Goal: Task Accomplishment & Management: Manage account settings

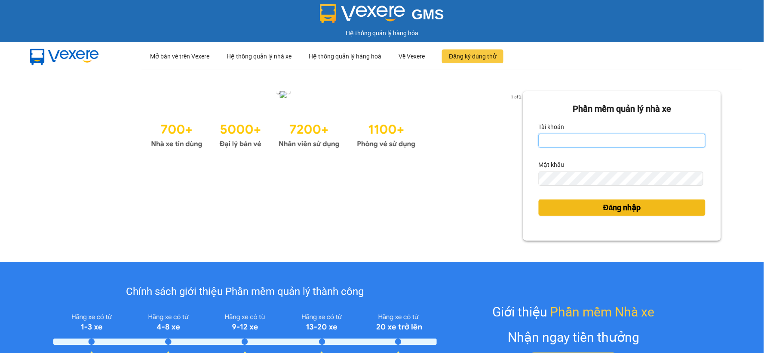
type input "vxdat.halan"
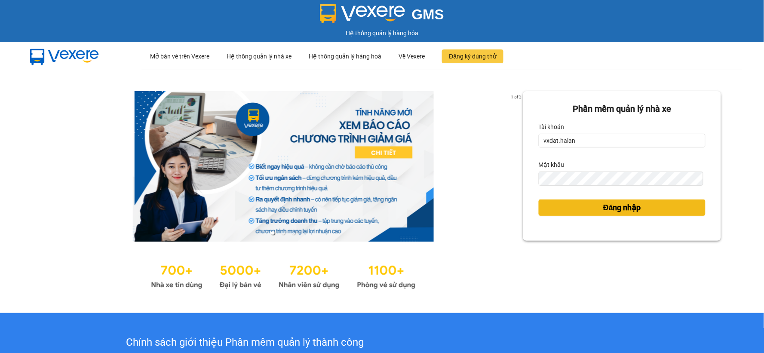
click at [652, 213] on button "Đăng nhập" at bounding box center [622, 208] width 167 height 16
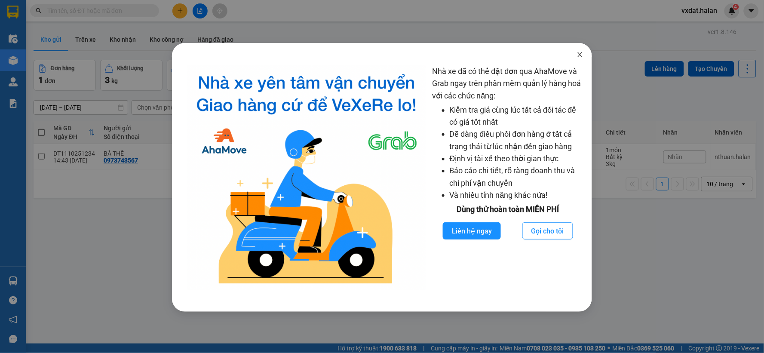
click at [584, 56] on span "Close" at bounding box center [580, 55] width 24 height 24
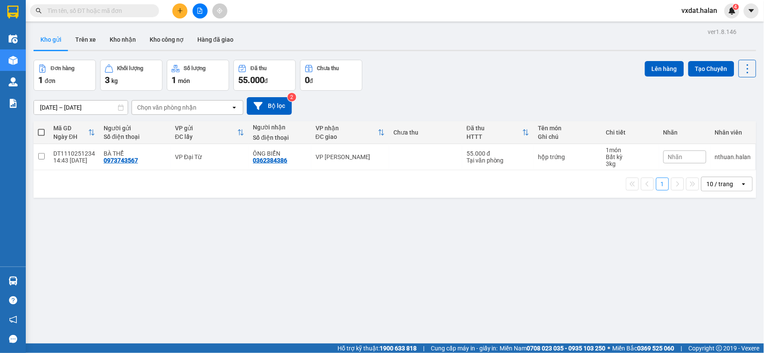
click at [16, 280] on img at bounding box center [13, 281] width 9 height 9
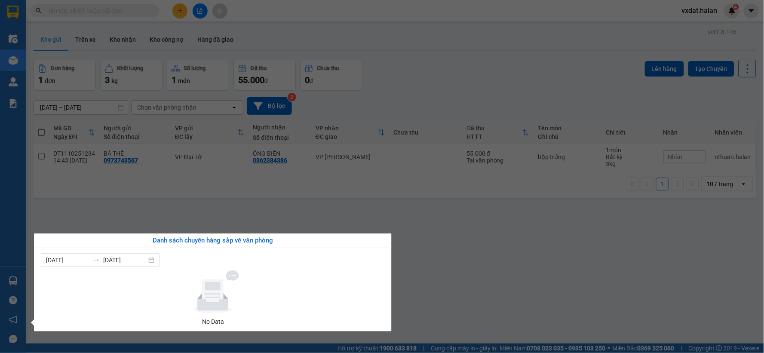
click at [383, 212] on section "Kết quả tìm kiếm ( 0 ) Bộ lọc No Data vxdat.halan 4 Điều hành xe Kho hàng mới Q…" at bounding box center [382, 176] width 764 height 353
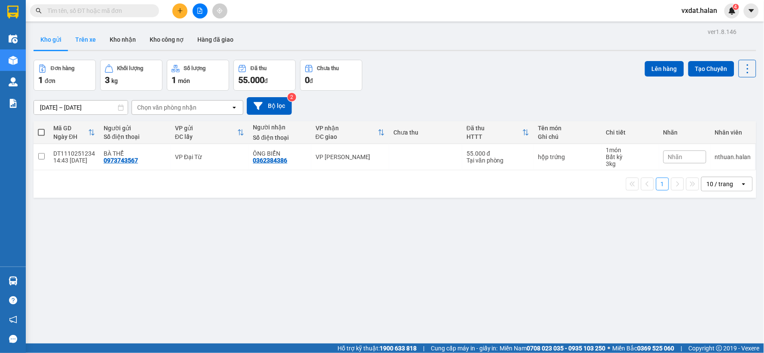
click at [84, 41] on button "Trên xe" at bounding box center [85, 39] width 34 height 21
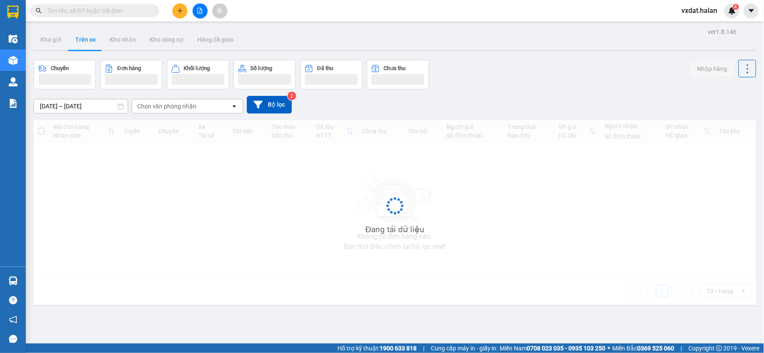
click at [558, 73] on div "Chuyến Đơn hàng Khối lượng Số lượng Đã thu Chưa thu Nhập hàng" at bounding box center [395, 75] width 723 height 30
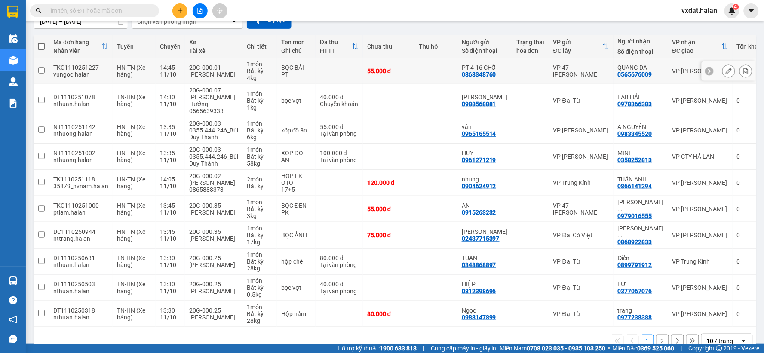
scroll to position [99, 0]
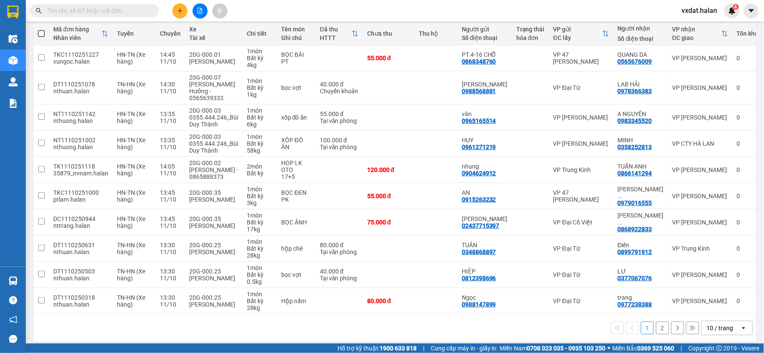
click at [663, 314] on div "1 2 10 / trang open" at bounding box center [395, 328] width 723 height 28
click at [659, 321] on div "1 2 10 / trang open" at bounding box center [395, 328] width 716 height 15
click at [658, 322] on button "2" at bounding box center [662, 328] width 13 height 13
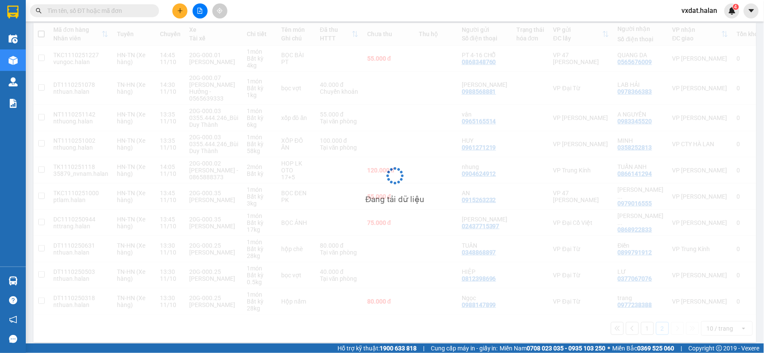
scroll to position [40, 0]
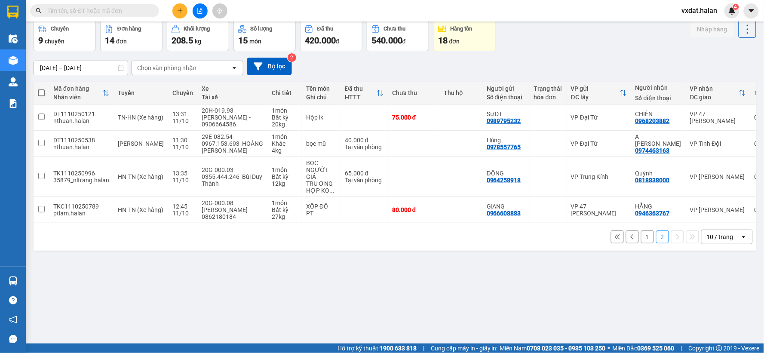
click at [647, 241] on button "1" at bounding box center [647, 237] width 13 height 13
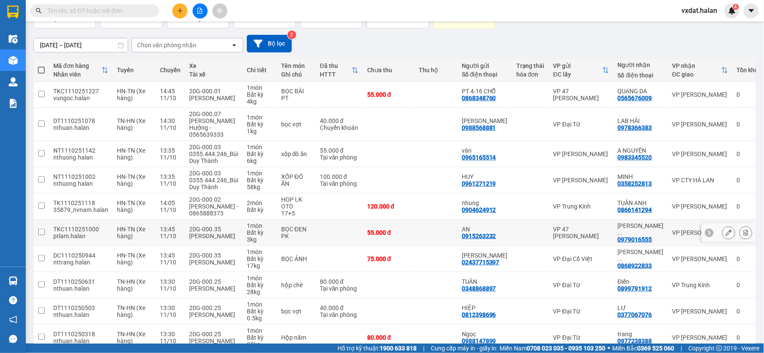
scroll to position [99, 0]
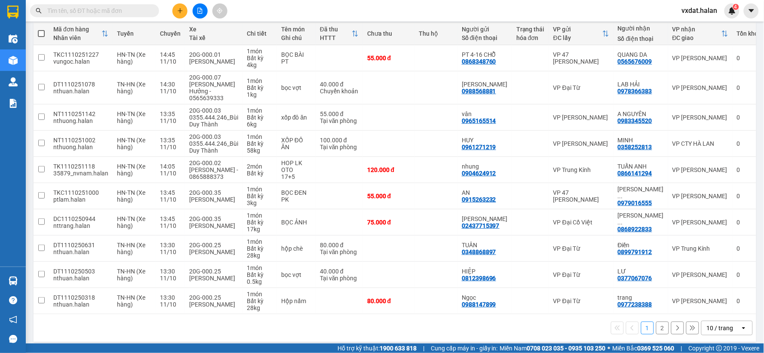
click at [178, 6] on button at bounding box center [180, 10] width 15 height 15
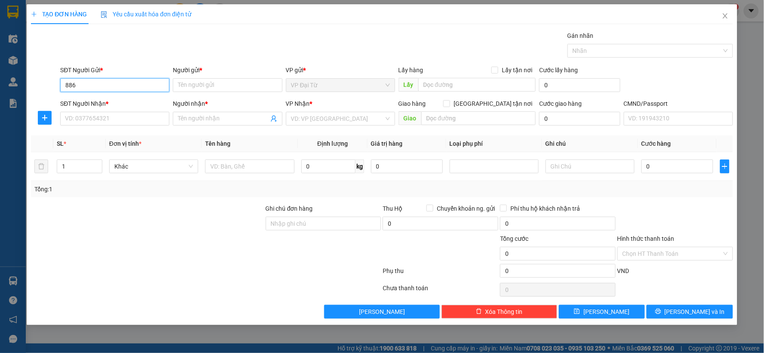
click at [65, 85] on input "886" at bounding box center [114, 85] width 109 height 14
click at [100, 90] on input "5886" at bounding box center [114, 85] width 109 height 14
type input "5886"
click at [138, 136] on th "Đơn vị tính *" at bounding box center [154, 144] width 96 height 17
click at [131, 121] on input "SĐT Người Nhận *" at bounding box center [114, 119] width 109 height 14
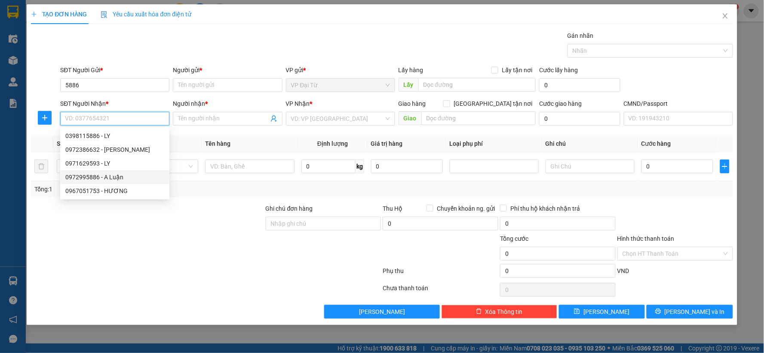
click at [122, 173] on div "0972995886 - A Luận" at bounding box center [114, 177] width 99 height 9
type input "0972995886"
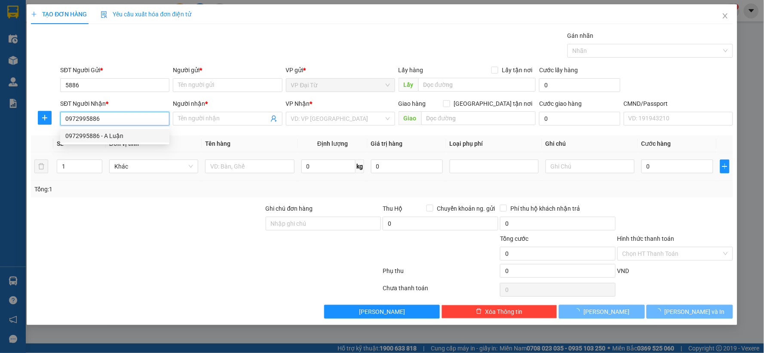
type input "A Luận"
click at [112, 117] on input "0972995886" at bounding box center [114, 119] width 109 height 14
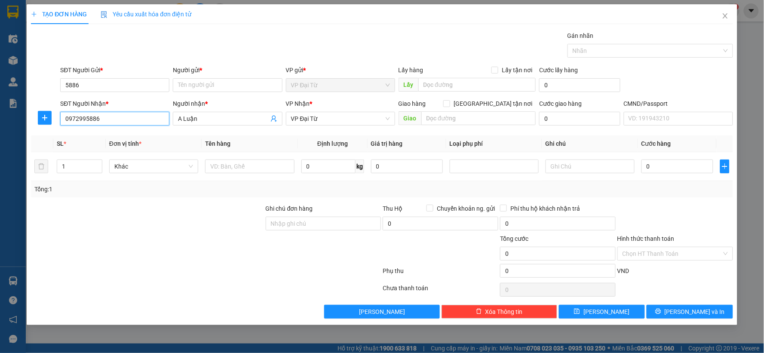
click at [112, 117] on input "0972995886" at bounding box center [114, 119] width 109 height 14
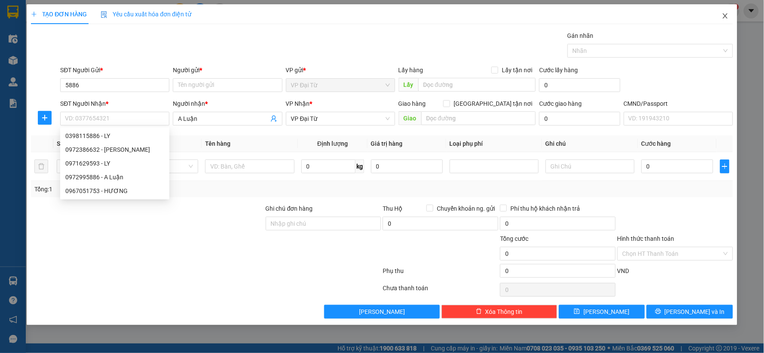
click at [723, 18] on icon "close" at bounding box center [725, 15] width 7 height 7
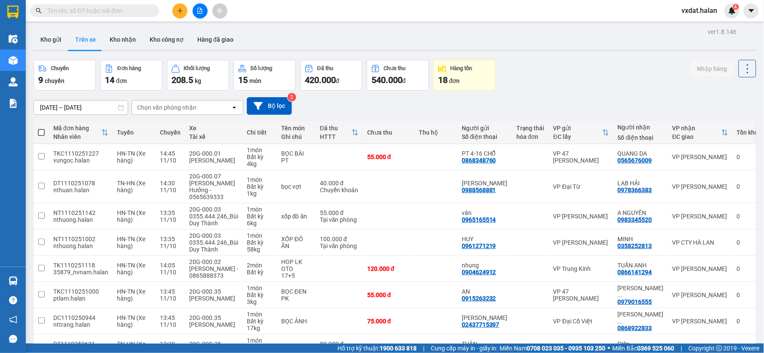
click at [182, 15] on button at bounding box center [180, 10] width 15 height 15
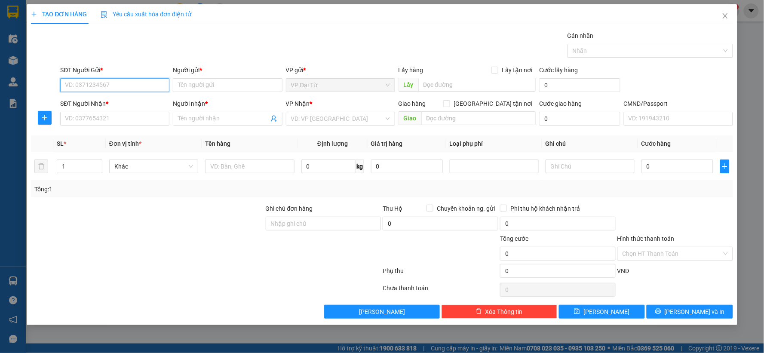
paste input "0972995886"
type input "0972995886"
click at [128, 97] on div "0972995886 - A Luận" at bounding box center [114, 103] width 109 height 14
type input "A Luận"
type input "0972995886"
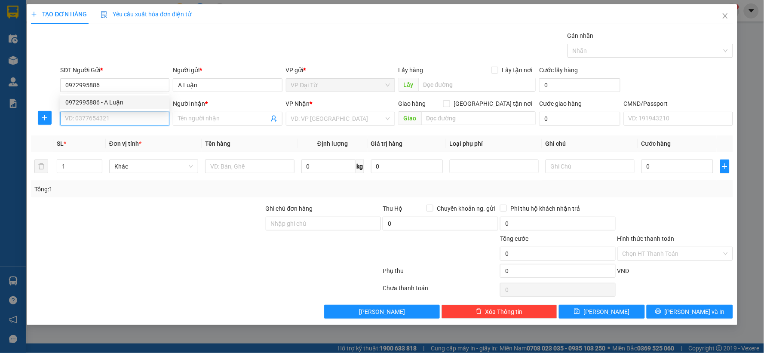
click at [128, 121] on input "SĐT Người Nhận *" at bounding box center [114, 119] width 109 height 14
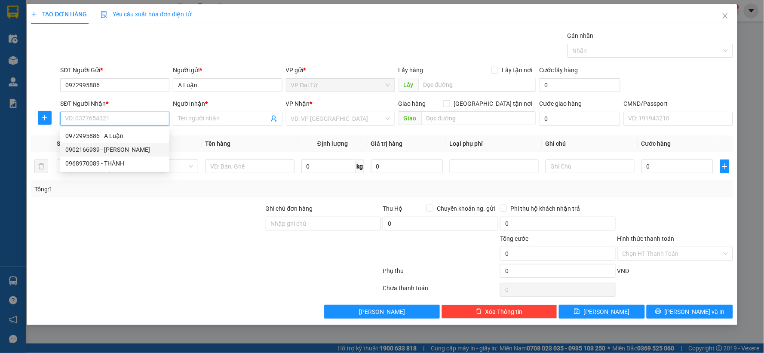
click at [110, 150] on div "0902166939 - [PERSON_NAME]" at bounding box center [114, 149] width 99 height 9
type input "0902166939"
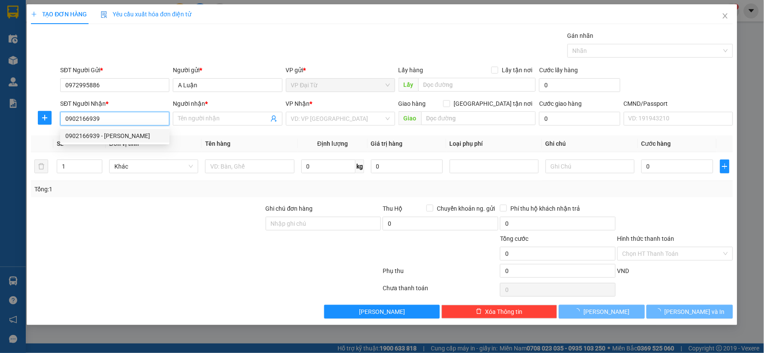
type input "[PERSON_NAME]"
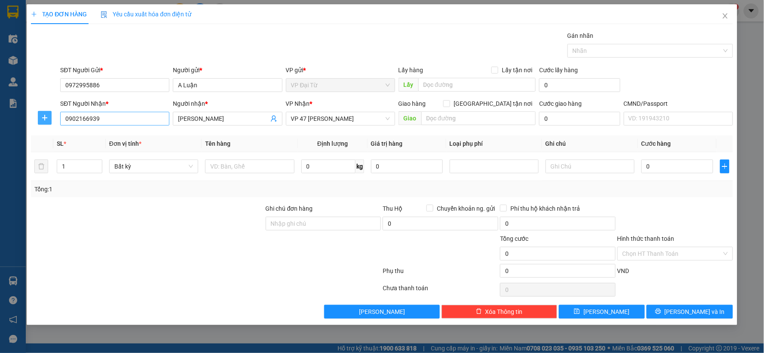
click at [42, 119] on icon "plus" at bounding box center [44, 117] width 7 height 7
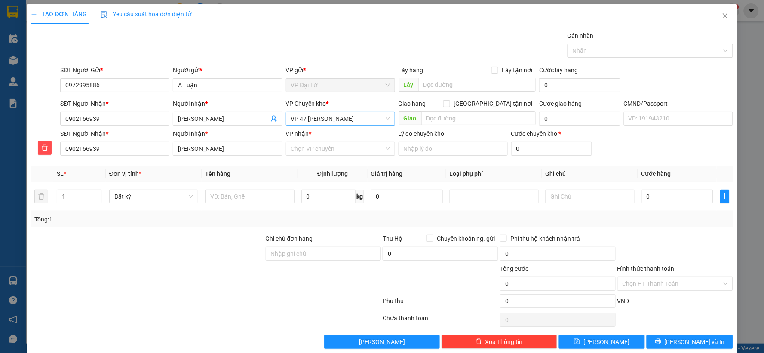
click at [329, 125] on div "VP Chuyển kho * VP 47 [PERSON_NAME]" at bounding box center [340, 114] width 109 height 30
click at [330, 123] on span "VP 47 [PERSON_NAME]" at bounding box center [340, 118] width 99 height 13
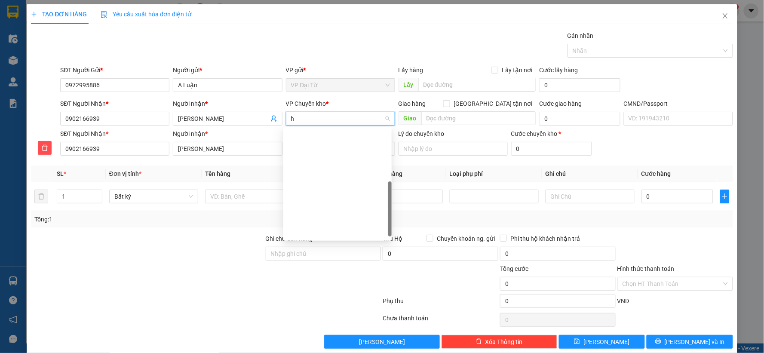
scroll to position [144, 0]
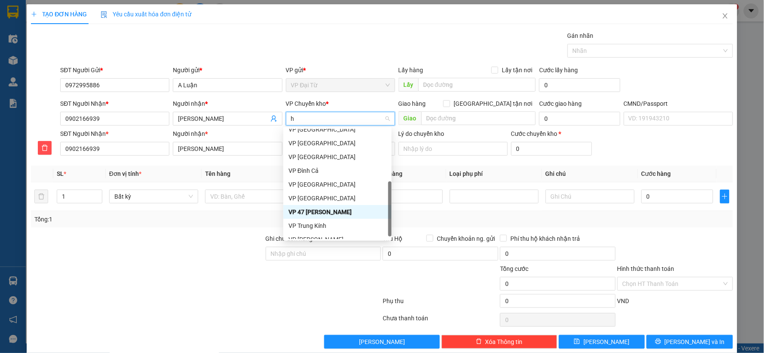
type input "hg"
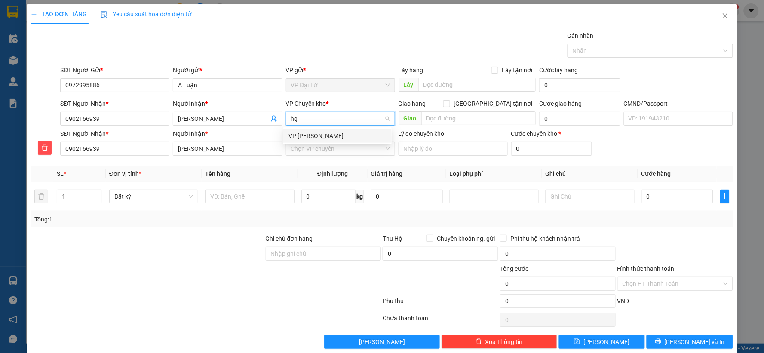
scroll to position [0, 0]
click at [326, 138] on div "VP [PERSON_NAME]" at bounding box center [338, 135] width 98 height 9
click at [322, 152] on input "VP nhận *" at bounding box center [337, 148] width 93 height 13
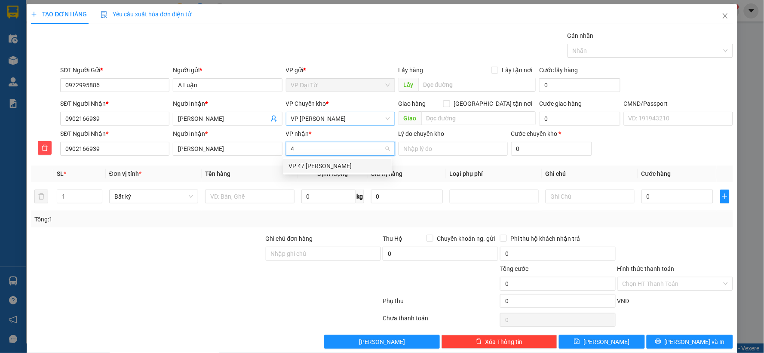
type input "47"
click at [322, 167] on div "VP 47 [PERSON_NAME]" at bounding box center [338, 165] width 98 height 9
click at [269, 192] on input "text" at bounding box center [249, 197] width 89 height 14
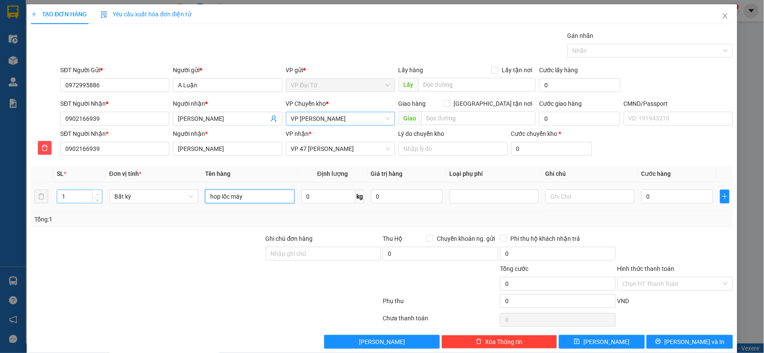
type input "hop lốc máy"
type input "2"
click at [98, 194] on span "up" at bounding box center [97, 194] width 5 height 5
click at [563, 204] on div at bounding box center [590, 196] width 89 height 17
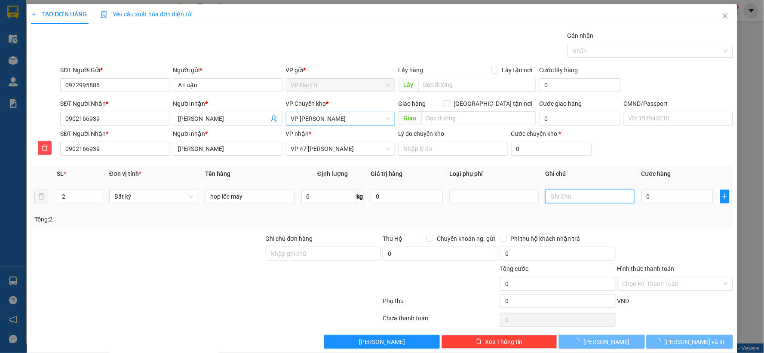
click at [574, 197] on input "text" at bounding box center [590, 197] width 89 height 14
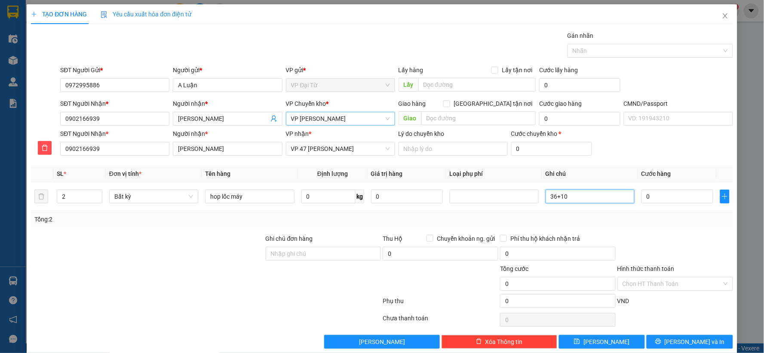
type input "36+10"
click at [608, 162] on div "Transit Pickup Surcharge Ids Transit Deliver Surcharge Ids Transit Deliver Surc…" at bounding box center [382, 190] width 703 height 318
click at [669, 197] on input "0" at bounding box center [678, 197] width 72 height 14
type input "1"
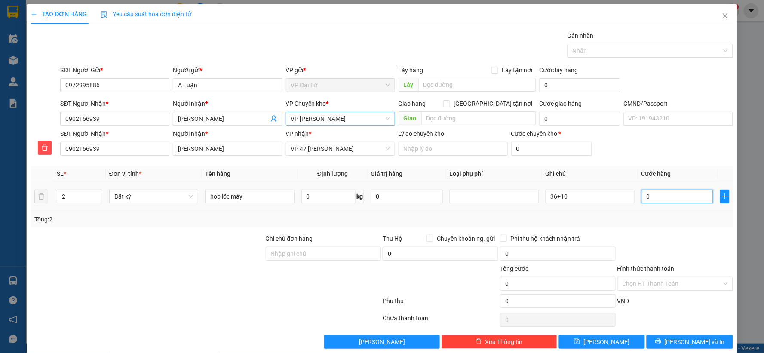
type input "1"
type input "14"
type input "145"
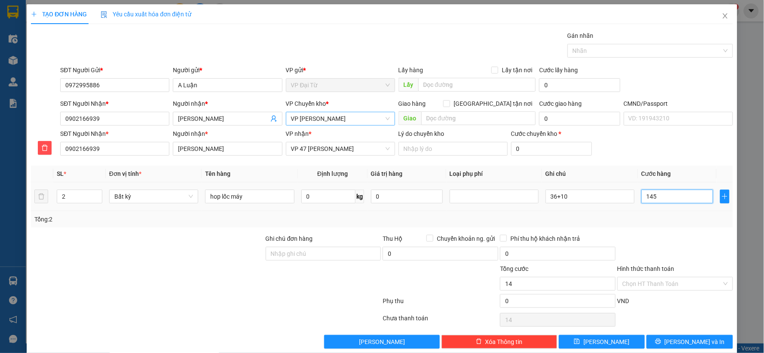
type input "145"
type input "1.450"
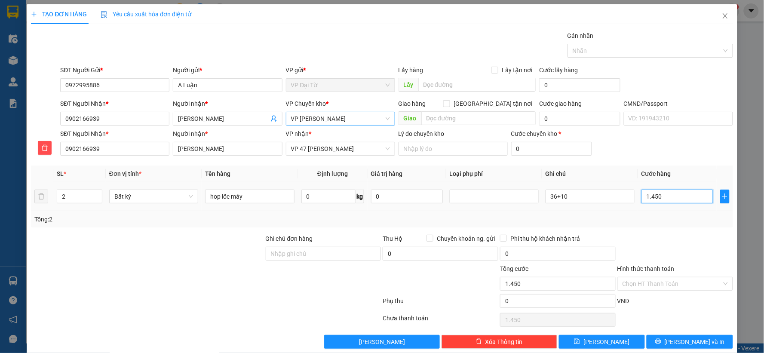
type input "14.500"
type input "145.000"
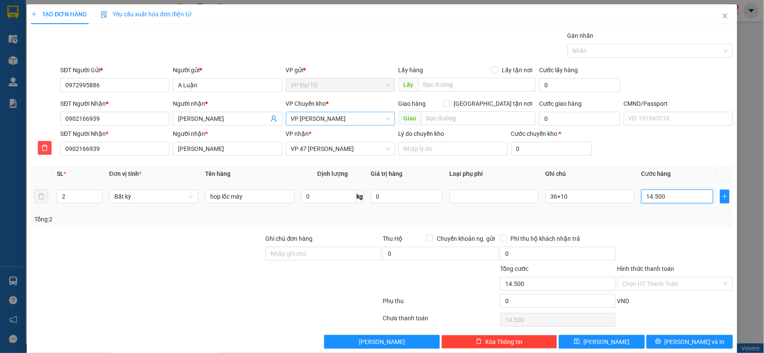
type input "145.000"
click at [661, 280] on input "Hình thức thanh toán" at bounding box center [672, 283] width 99 height 13
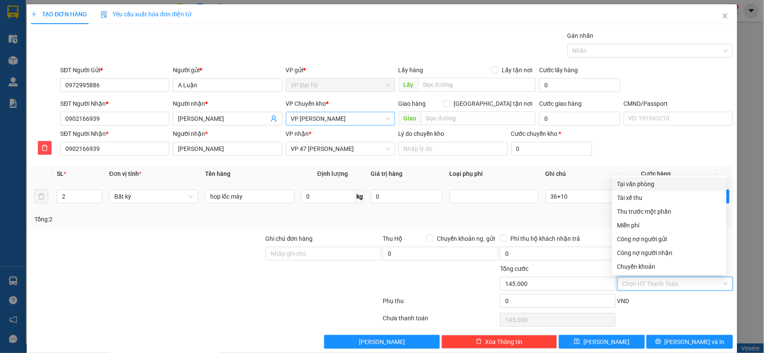
click at [631, 183] on div "Tại văn phòng" at bounding box center [670, 183] width 104 height 9
type input "0"
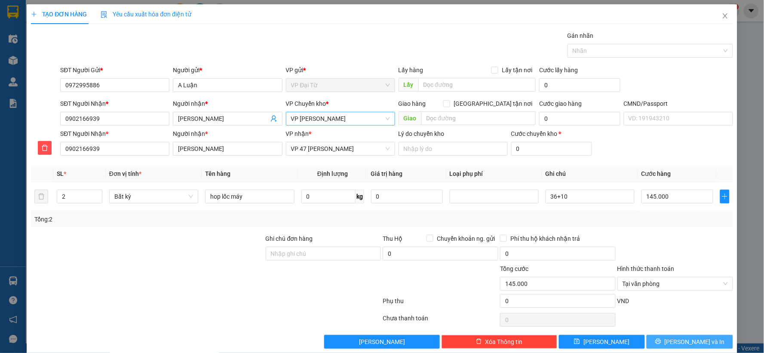
drag, startPoint x: 674, startPoint y: 340, endPoint x: 683, endPoint y: 326, distance: 17.0
click at [680, 332] on div "Transit Pickup Surcharge Ids Transit Deliver Surcharge Ids Transit Deliver Surc…" at bounding box center [382, 190] width 703 height 318
click at [678, 345] on span "[PERSON_NAME] và In" at bounding box center [695, 341] width 60 height 9
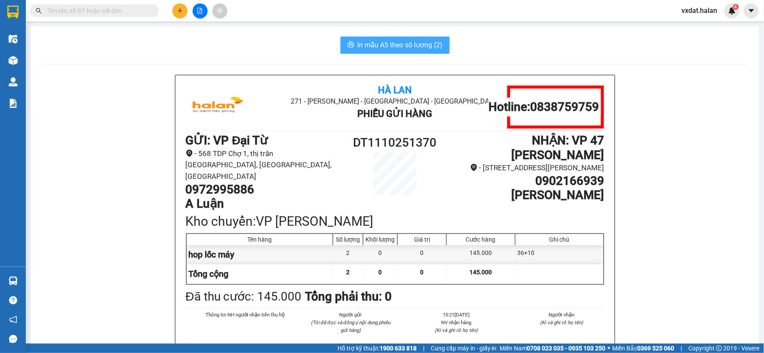
click at [399, 38] on button "In mẫu A5 theo số lượng (2)" at bounding box center [395, 45] width 109 height 17
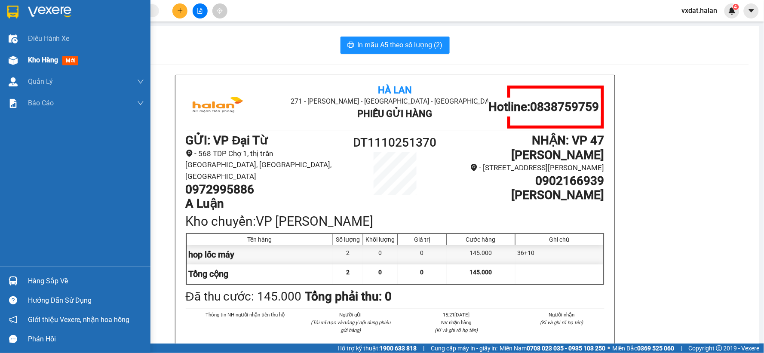
click at [11, 58] on img at bounding box center [13, 60] width 9 height 9
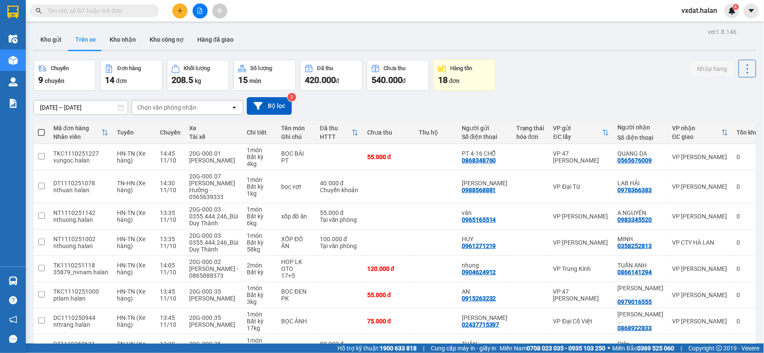
click at [54, 50] on div at bounding box center [395, 50] width 723 height 1
click at [54, 44] on button "Kho gửi" at bounding box center [51, 39] width 35 height 21
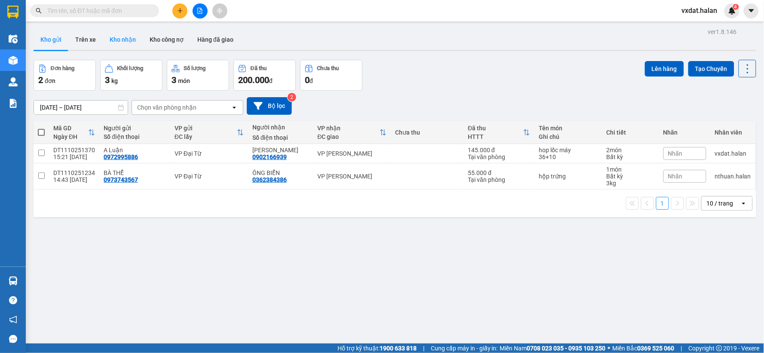
click at [138, 43] on button "Kho nhận" at bounding box center [123, 39] width 40 height 21
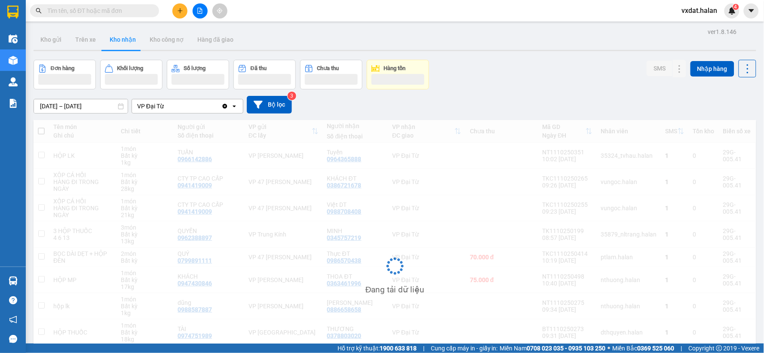
click at [523, 79] on div "Đơn hàng Khối lượng Số lượng Đã thu Chưa thu Hàng tồn SMS Nhập hàng" at bounding box center [395, 75] width 723 height 30
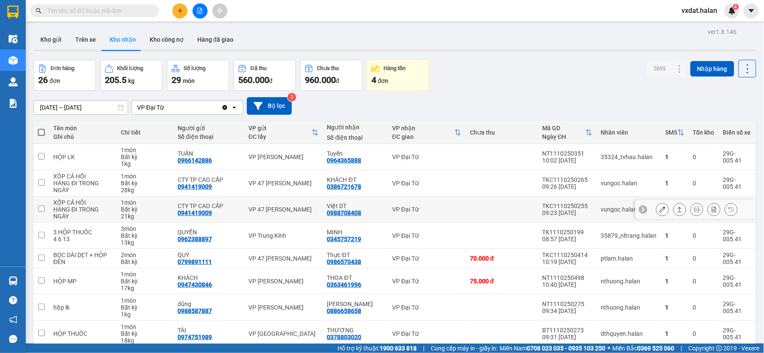
click at [676, 202] on button at bounding box center [680, 209] width 12 height 15
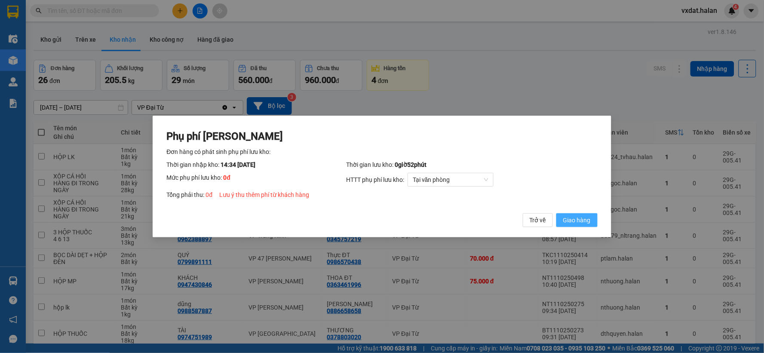
click at [591, 226] on button "Giao hàng" at bounding box center [577, 220] width 41 height 14
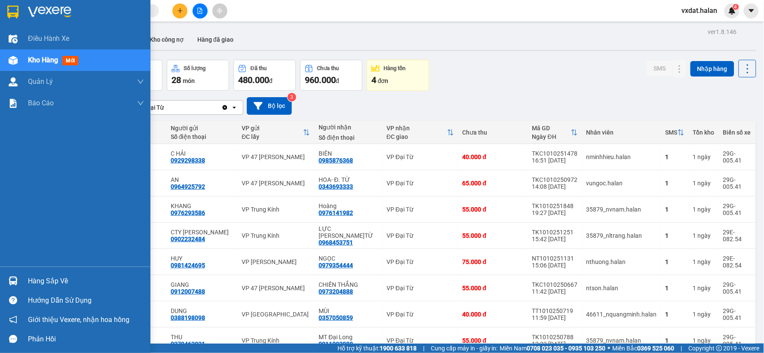
click at [24, 281] on div "Hàng sắp về" at bounding box center [75, 280] width 151 height 19
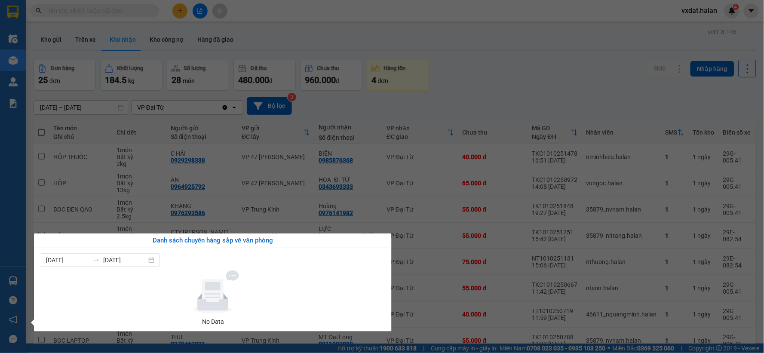
click at [426, 320] on section "Kết quả tìm kiếm ( 0 ) Bộ lọc No Data vxdat.halan 4 Điều hành xe Kho hàng mới Q…" at bounding box center [382, 176] width 764 height 353
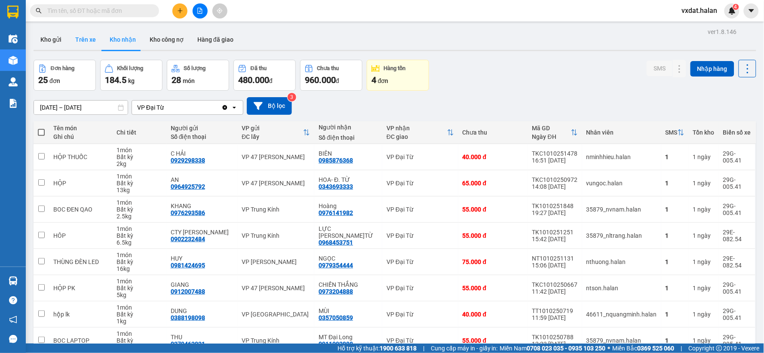
click at [83, 36] on button "Trên xe" at bounding box center [85, 39] width 34 height 21
type input "[DATE] – [DATE]"
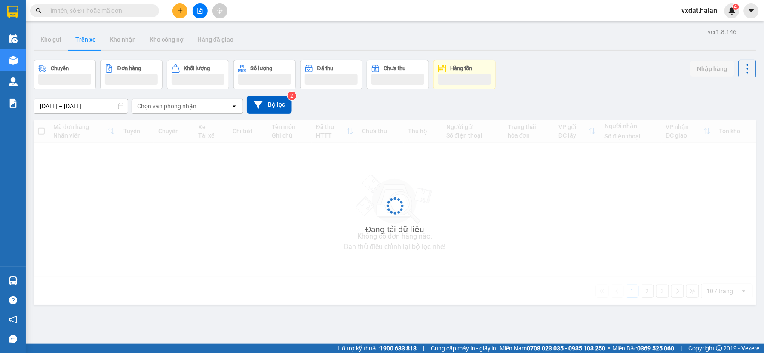
click at [566, 72] on div "Chuyến Đơn hàng Khối lượng Số lượng Đã thu Chưa thu Hàng tồn Nhập hàng" at bounding box center [395, 75] width 723 height 30
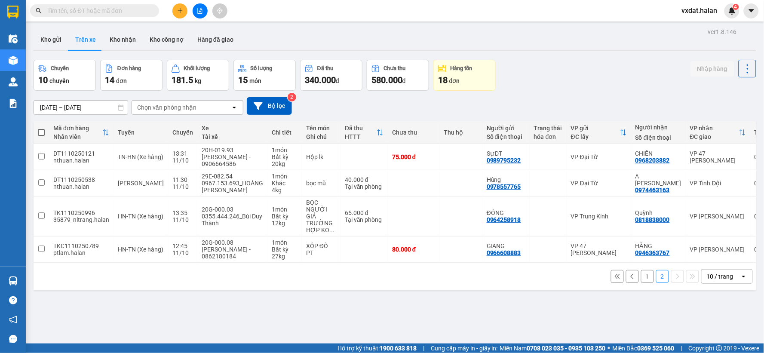
click at [300, 314] on div "ver 1.8.146 Kho gửi Trên xe Kho nhận Kho công nợ Hàng đã giao Chuyến 10 chuyến …" at bounding box center [395, 202] width 730 height 353
click at [103, 12] on input "text" at bounding box center [98, 10] width 102 height 9
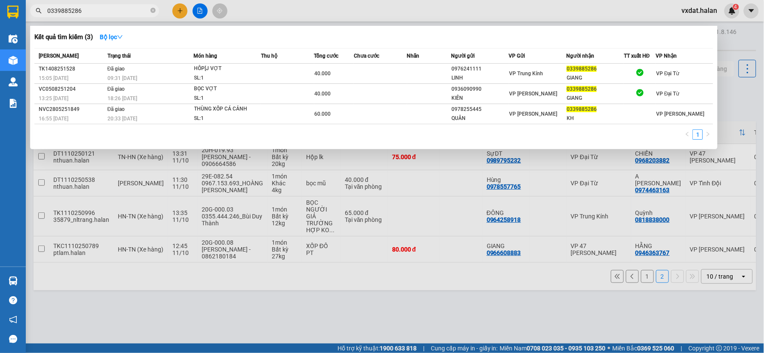
click at [96, 11] on input "0339885286" at bounding box center [98, 10] width 102 height 9
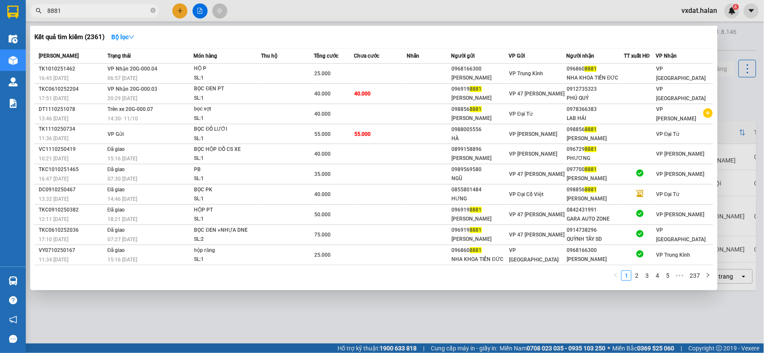
click at [221, 31] on div "Kết quả tìm kiếm ( 2361 ) Bộ lọc" at bounding box center [373, 37] width 679 height 14
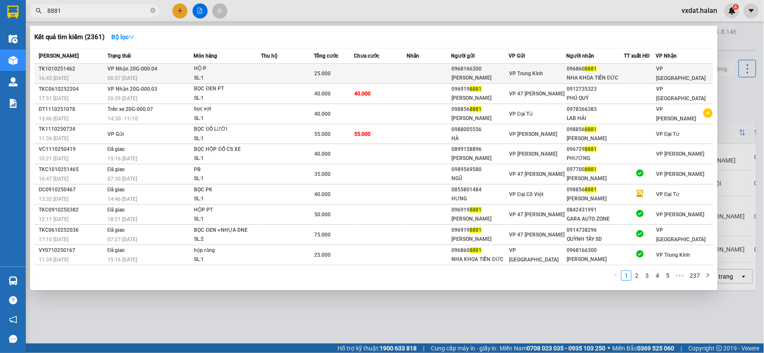
drag, startPoint x: 568, startPoint y: 126, endPoint x: 539, endPoint y: 80, distance: 55.3
click at [582, 111] on tbody "TK1010251462 16:45 [DATE] VP Nhận 20G-000.04 06:57 [DATE] HỘ P SL: 1 25.000 096…" at bounding box center [373, 165] width 679 height 202
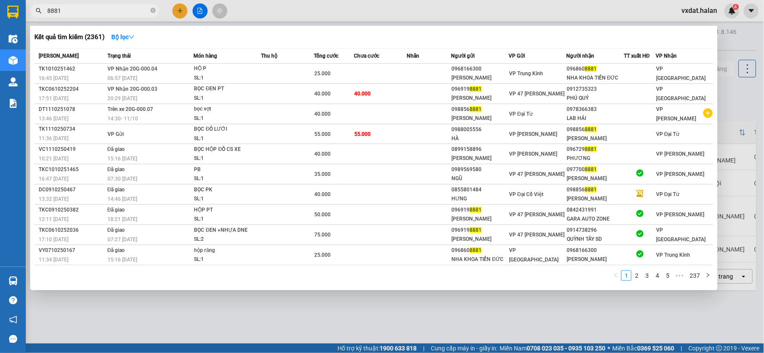
click at [495, 35] on div "Kết quả tìm kiếm ( 2361 ) Bộ lọc" at bounding box center [373, 37] width 679 height 14
click at [109, 12] on input "8881" at bounding box center [98, 10] width 102 height 9
paste input "098856"
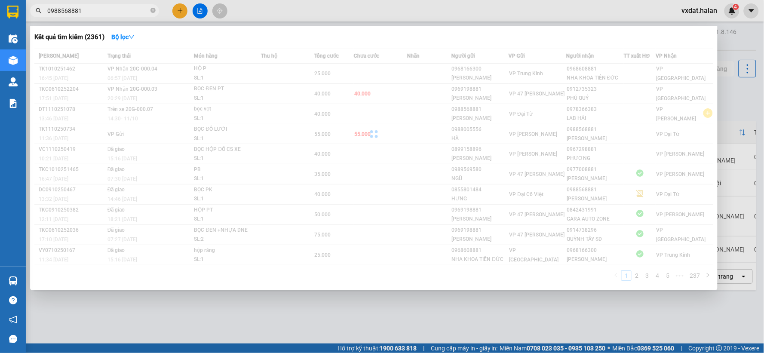
click at [226, 37] on div "Kết quả tìm kiếm ( 2361 ) Bộ lọc" at bounding box center [373, 37] width 679 height 14
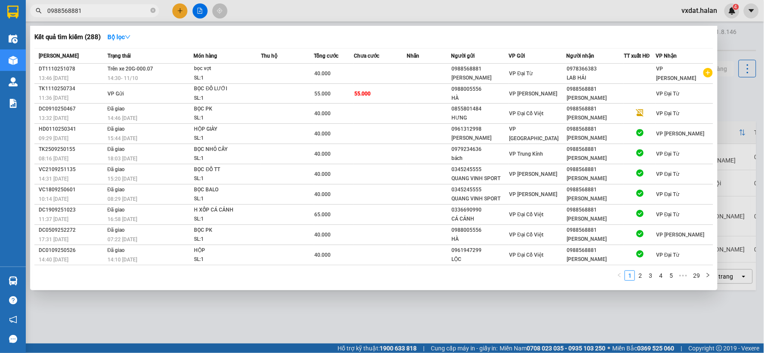
click at [209, 37] on div "Kết quả tìm kiếm ( 288 ) Bộ lọc" at bounding box center [373, 37] width 679 height 14
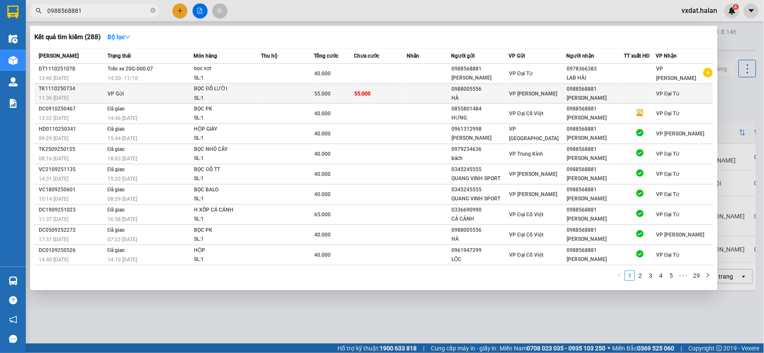
click at [131, 88] on td "VP Gửi" at bounding box center [149, 94] width 89 height 20
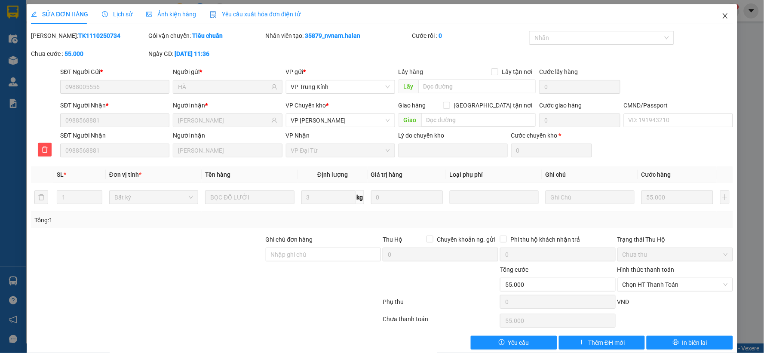
click at [716, 22] on span "Close" at bounding box center [726, 16] width 24 height 24
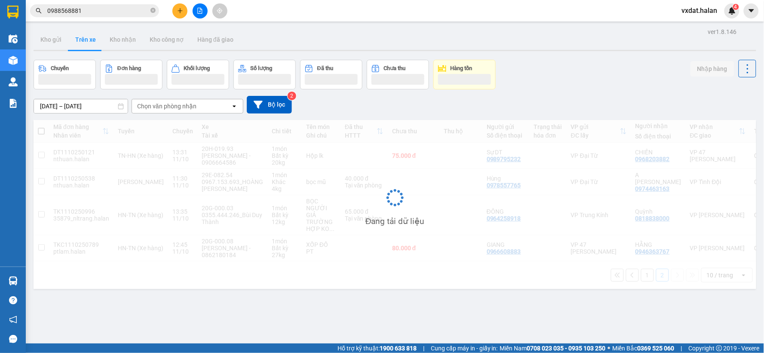
click at [98, 13] on input "0988568881" at bounding box center [98, 10] width 102 height 9
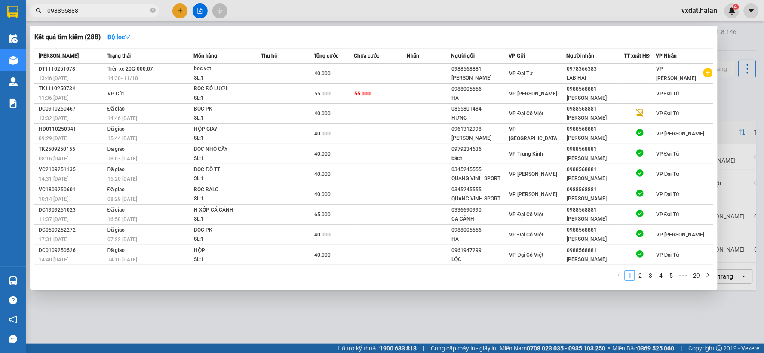
click at [368, 40] on div "Kết quả tìm kiếm ( 288 ) Bộ lọc" at bounding box center [373, 37] width 679 height 14
click at [137, 14] on input "0988568881" at bounding box center [98, 10] width 102 height 9
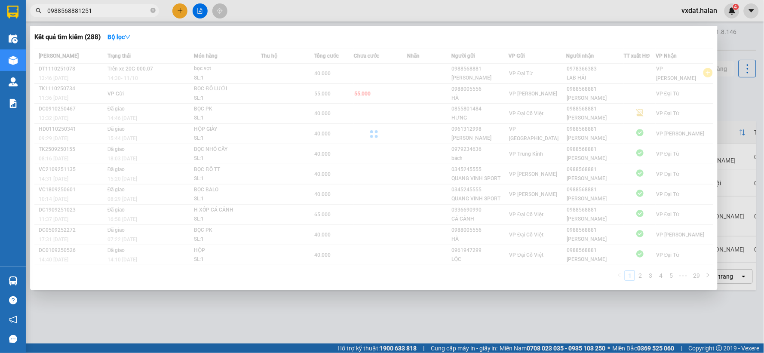
click at [137, 14] on input "0988568881251" at bounding box center [98, 10] width 102 height 9
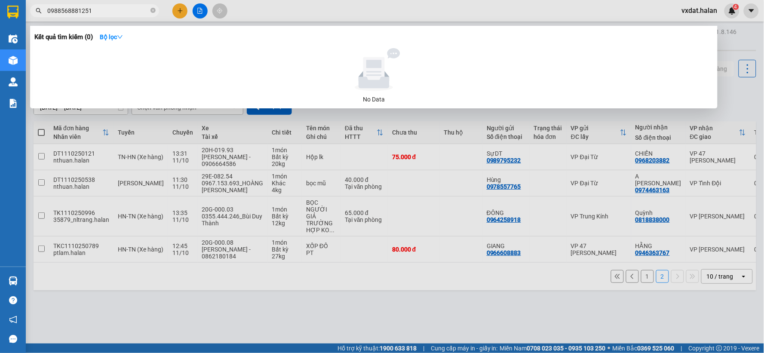
click at [137, 14] on input "0988568881251" at bounding box center [98, 10] width 102 height 9
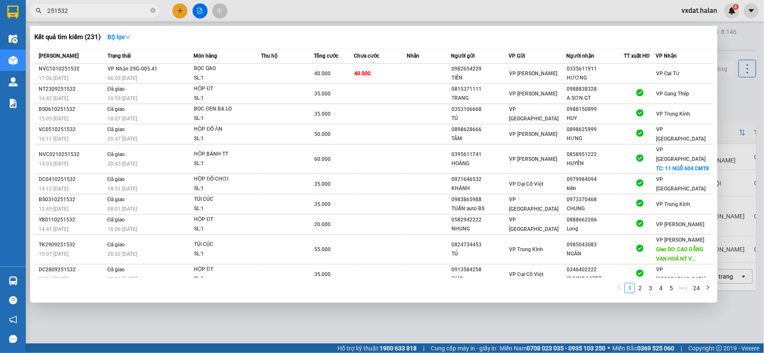
type input "251532"
click at [193, 40] on div "Kết quả tìm kiếm ( 231 ) Bộ lọc" at bounding box center [373, 37] width 679 height 14
click at [194, 35] on div "Kết quả tìm kiếm ( 231 ) Bộ lọc" at bounding box center [373, 37] width 679 height 14
click at [323, 13] on div at bounding box center [382, 176] width 764 height 353
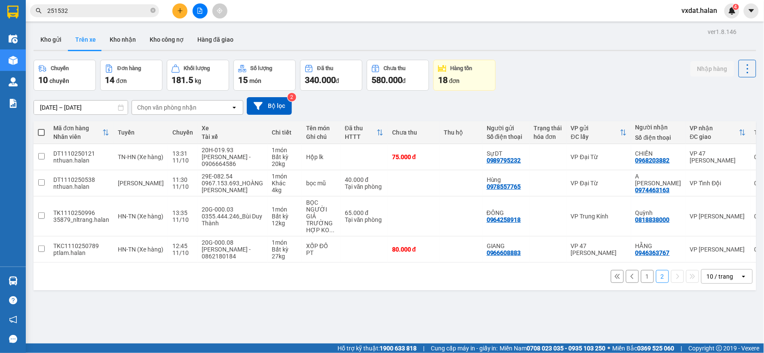
click at [642, 281] on button "1" at bounding box center [647, 276] width 13 height 13
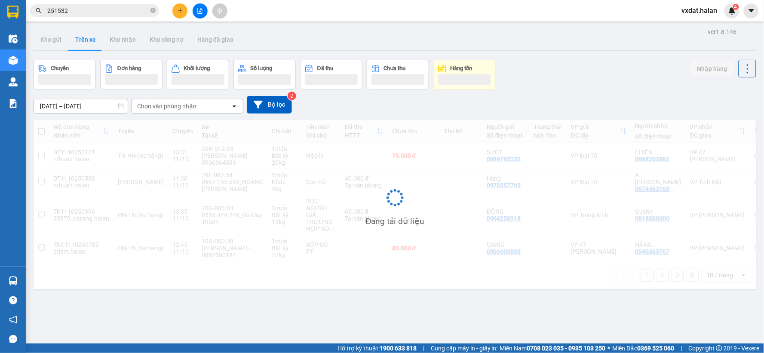
click at [552, 67] on div "Chuyến Đơn hàng Khối lượng Số lượng Đã thu Chưa thu Hàng tồn Nhập hàng" at bounding box center [395, 75] width 723 height 30
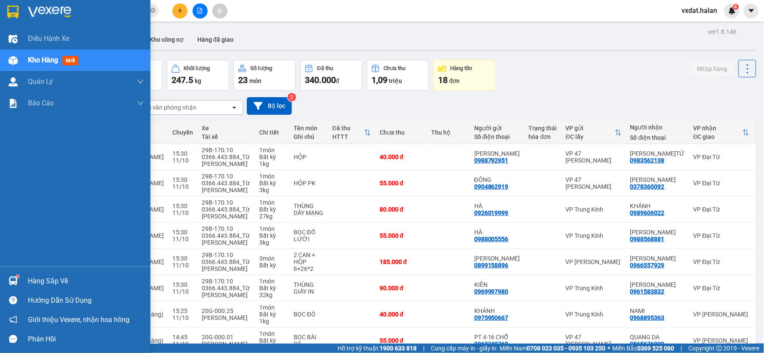
click at [13, 280] on img at bounding box center [13, 281] width 9 height 9
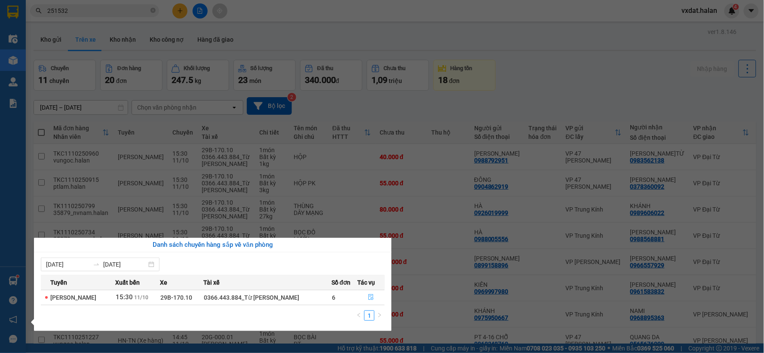
click at [383, 301] on button "button" at bounding box center [371, 298] width 27 height 14
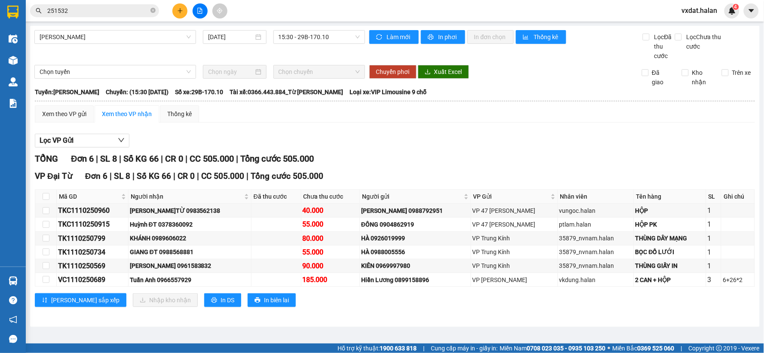
click at [440, 139] on div "Lọc VP Gửi" at bounding box center [395, 141] width 721 height 14
click at [173, 15] on div at bounding box center [200, 10] width 65 height 15
click at [176, 12] on button at bounding box center [180, 10] width 15 height 15
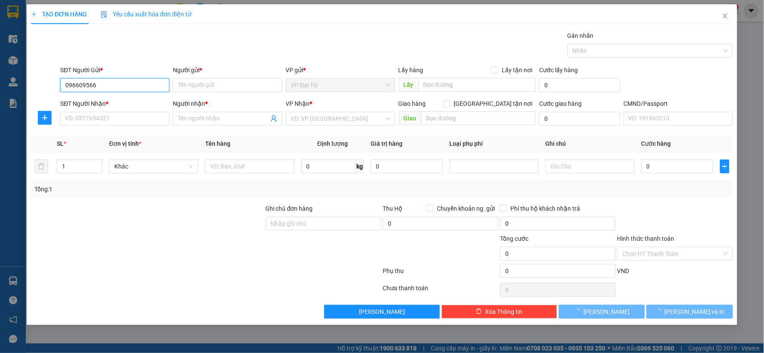
type input "0966095666"
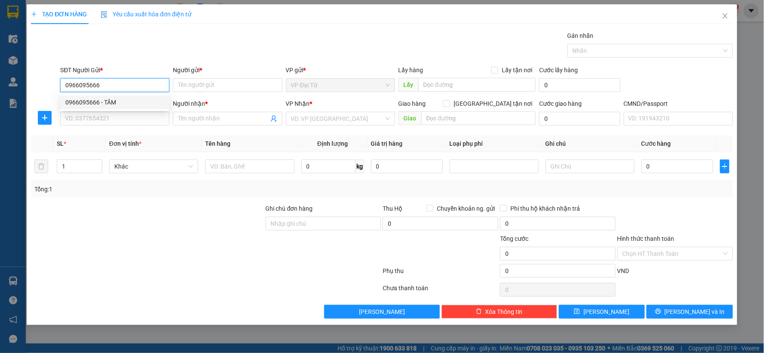
click at [128, 99] on div "0966095666 - TÂM" at bounding box center [114, 102] width 99 height 9
type input "TÂM"
type input "0966095666"
click at [129, 115] on input "SĐT Người Nhận *" at bounding box center [114, 119] width 109 height 14
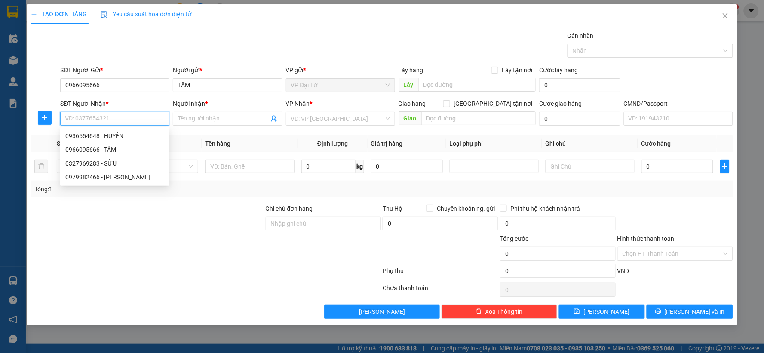
click at [112, 117] on input "SĐT Người Nhận *" at bounding box center [114, 119] width 109 height 14
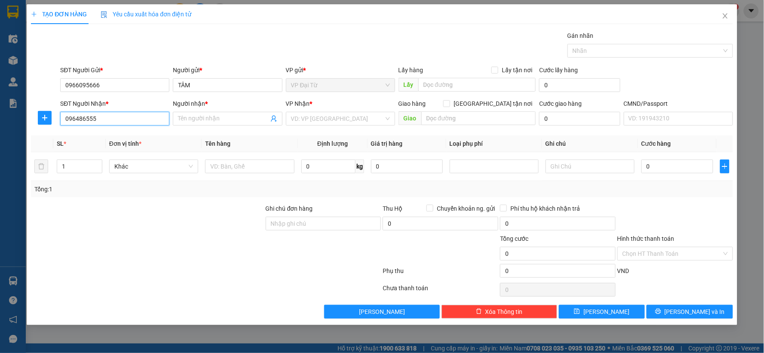
type input "0964865552"
click at [152, 134] on div "0964865552 - HIỆP" at bounding box center [114, 135] width 99 height 9
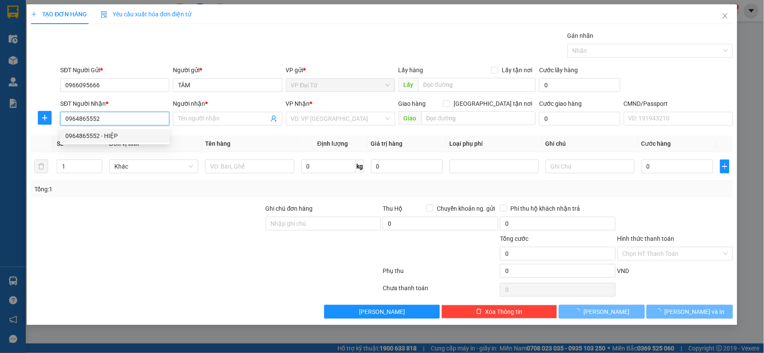
type input "HIỆP"
checkbox input "true"
type input "100 P. [GEOGRAPHIC_DATA], P. [GEOGRAPHIC_DATA], [GEOGRAPHIC_DATA], [GEOGRAPHIC_…"
type input "40.000"
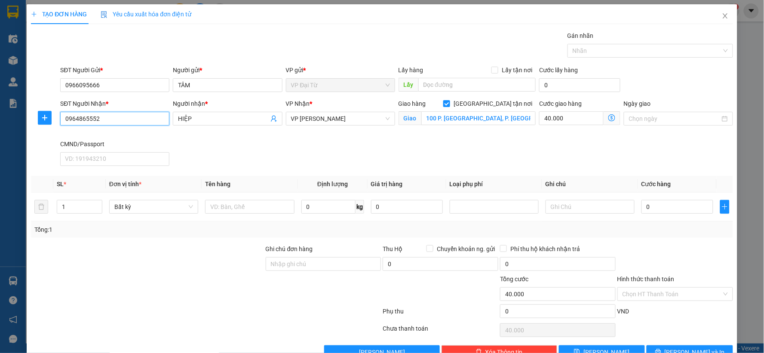
type input "0964865552"
click at [45, 115] on icon "plus" at bounding box center [44, 117] width 7 height 7
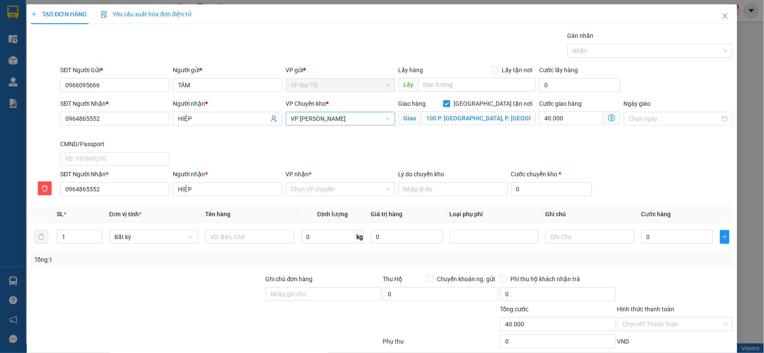
click at [351, 123] on span "VP [PERSON_NAME]" at bounding box center [340, 118] width 99 height 13
type input "hg"
click at [334, 134] on div "VP [PERSON_NAME]" at bounding box center [338, 135] width 98 height 9
click at [316, 188] on input "VP nhận *" at bounding box center [337, 189] width 93 height 13
type input "hd"
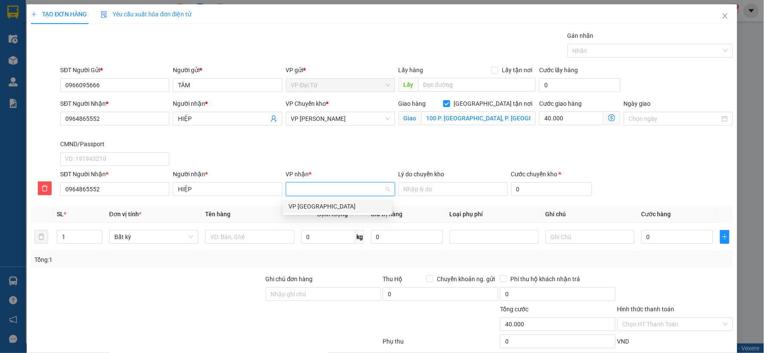
click at [320, 201] on body "Kết quả tìm kiếm ( 231 ) Bộ lọc Mã ĐH Trạng thái Món hàng Thu hộ Tổng cước Chưa…" at bounding box center [382, 176] width 764 height 353
click at [324, 186] on input "VP nhận *" at bounding box center [337, 189] width 93 height 13
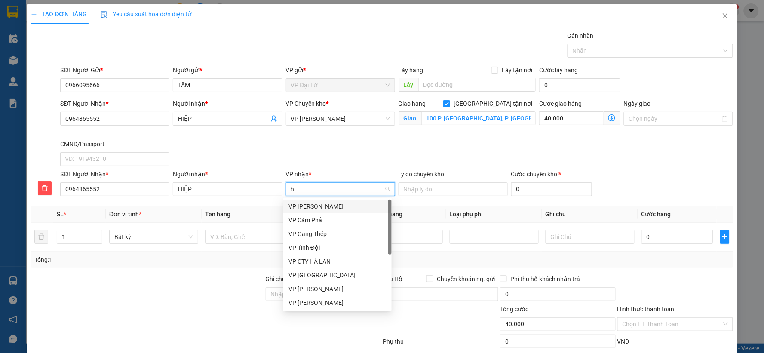
type input "hd"
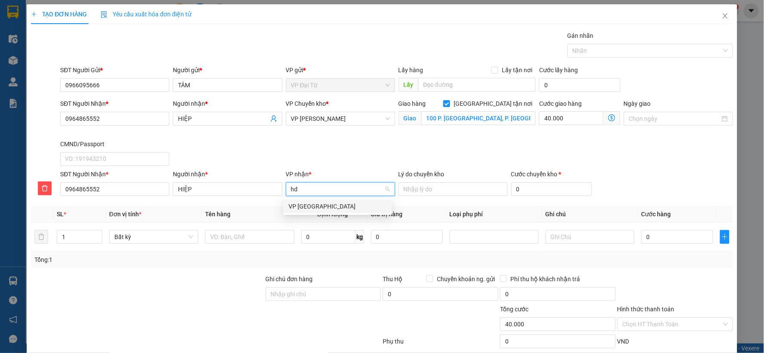
click at [322, 205] on div "VP [GEOGRAPHIC_DATA]" at bounding box center [338, 206] width 98 height 9
click at [449, 158] on div "SĐT Người Nhận * 0964865552 Người nhận * HIỆP VP Chuyển kho * VP [PERSON_NAME] …" at bounding box center [397, 134] width 676 height 71
click at [323, 120] on span "VP [PERSON_NAME]" at bounding box center [340, 118] width 99 height 13
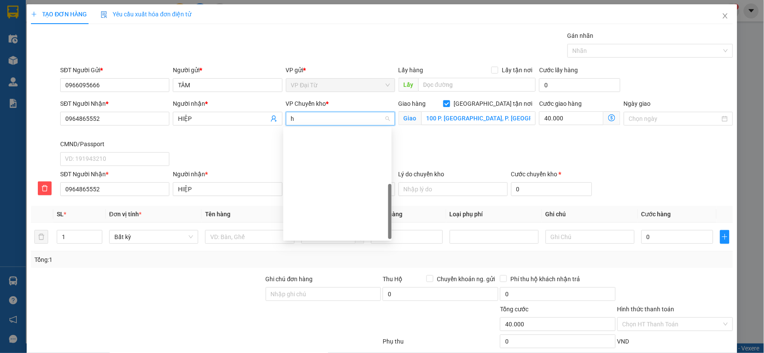
type input "hd"
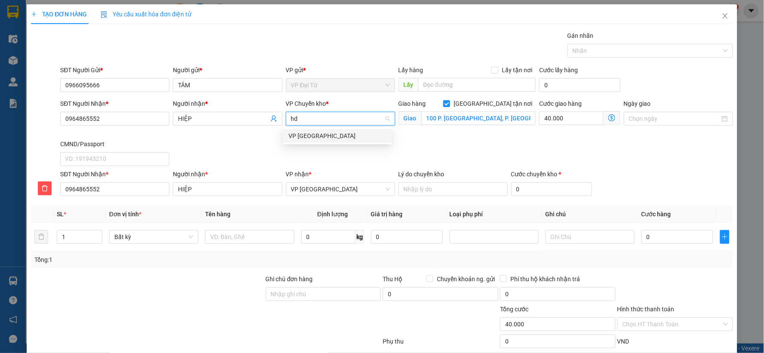
click at [311, 139] on div "VP [GEOGRAPHIC_DATA]" at bounding box center [338, 135] width 98 height 9
click at [609, 119] on icon "dollar-circle" at bounding box center [612, 117] width 7 height 7
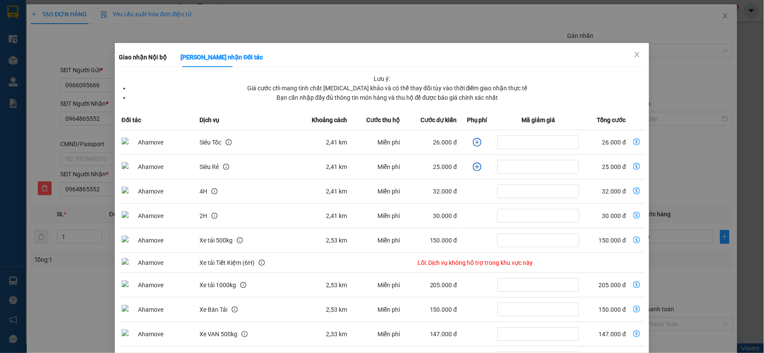
click at [634, 143] on icon "dollar-circle" at bounding box center [637, 142] width 7 height 7
type input "26.000"
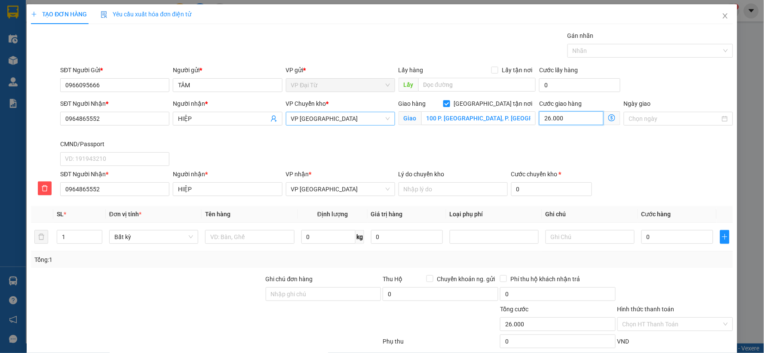
click at [586, 121] on input "26.000" at bounding box center [571, 118] width 65 height 14
type input "4"
type input "40"
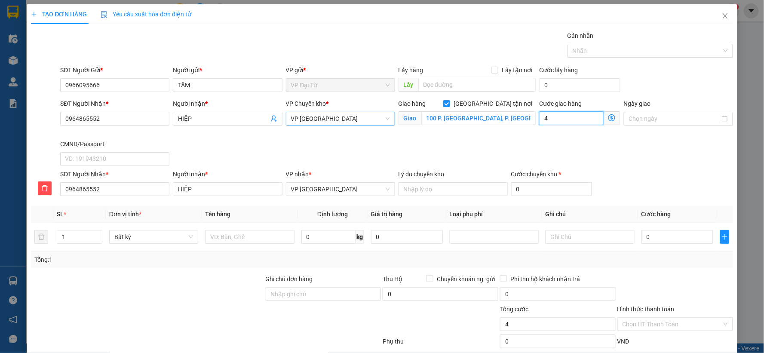
type input "40"
type input "40.000"
click at [376, 122] on span "VP [GEOGRAPHIC_DATA]" at bounding box center [340, 118] width 99 height 13
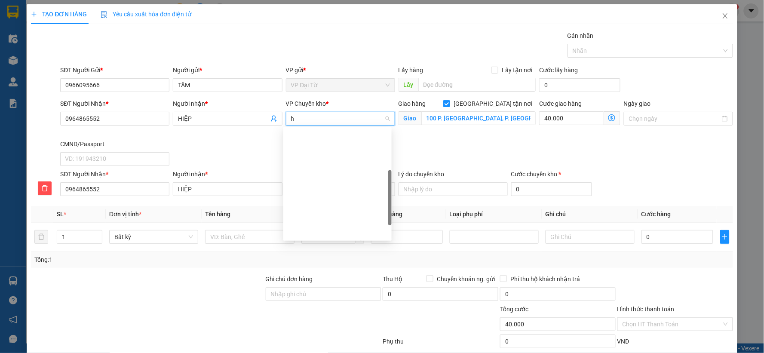
type input "hg"
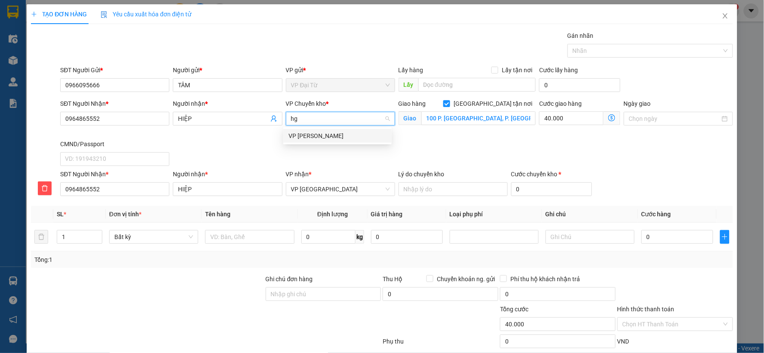
click at [348, 135] on div "VP [PERSON_NAME]" at bounding box center [338, 135] width 98 height 9
click at [257, 248] on td at bounding box center [250, 237] width 96 height 29
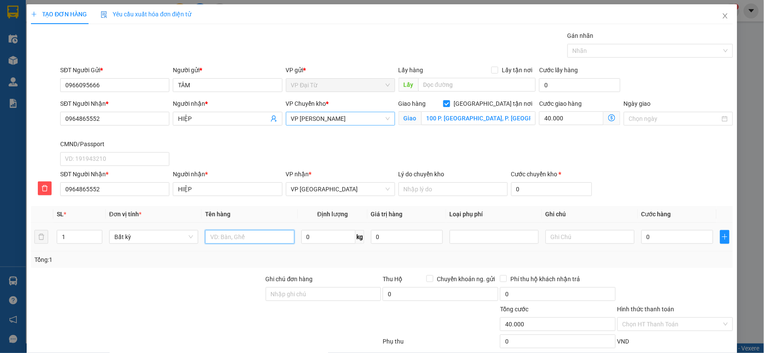
click at [259, 243] on input "text" at bounding box center [249, 237] width 89 height 14
type input "bọc máy"
type input "14"
type input "65.000"
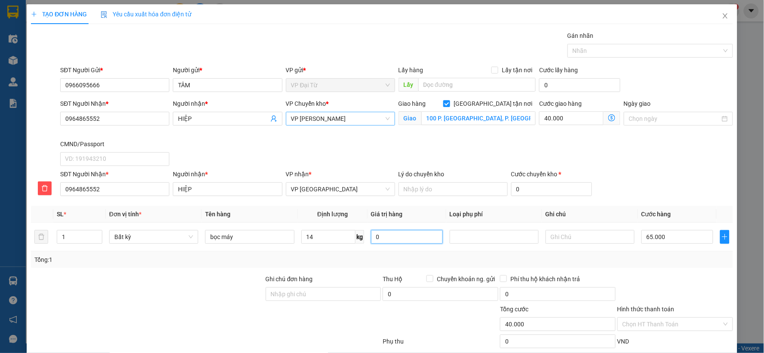
type input "105.000"
click at [675, 318] on input "Hình thức thanh toán" at bounding box center [672, 324] width 99 height 13
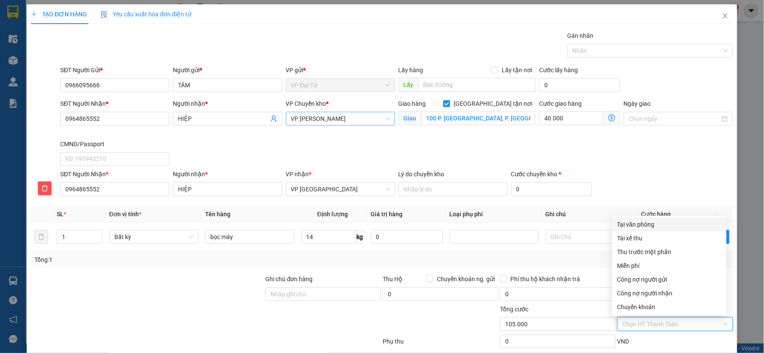
click at [648, 220] on div "Tại văn phòng" at bounding box center [670, 224] width 104 height 9
type input "0"
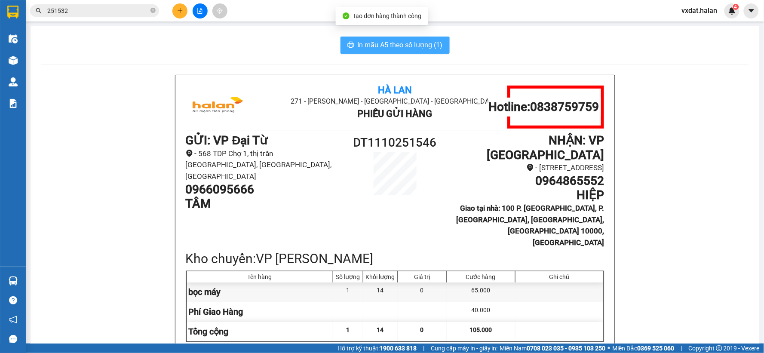
click at [414, 46] on span "In mẫu A5 theo số lượng (1)" at bounding box center [400, 45] width 85 height 11
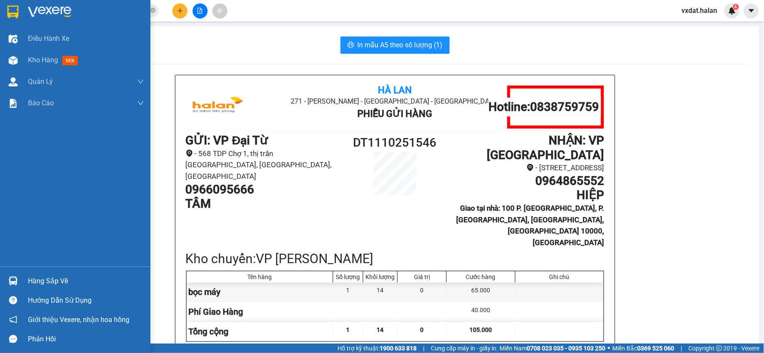
drag, startPoint x: 18, startPoint y: 65, endPoint x: 216, endPoint y: 345, distance: 342.9
click at [18, 65] on div at bounding box center [13, 60] width 15 height 15
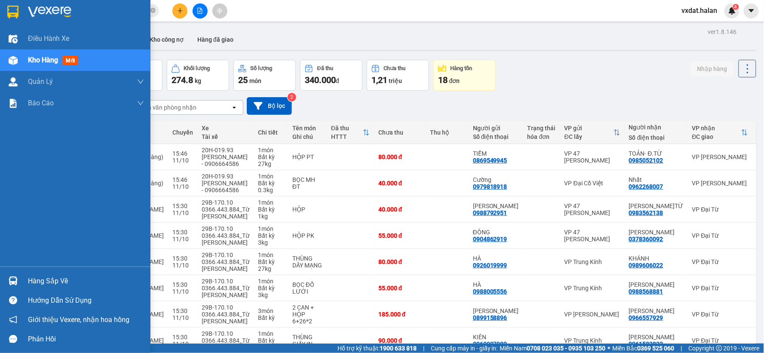
click at [13, 277] on img at bounding box center [13, 281] width 9 height 9
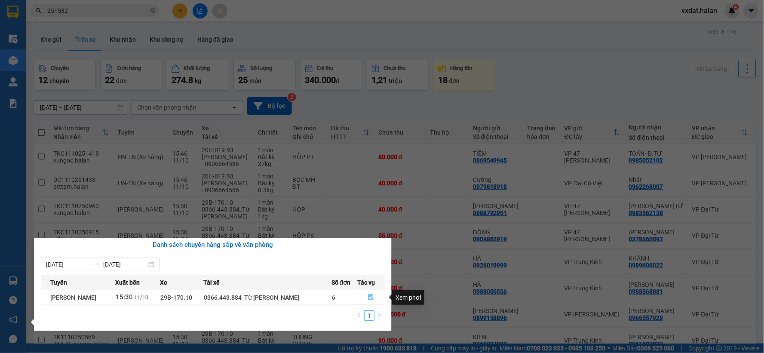
click at [377, 302] on button "button" at bounding box center [371, 298] width 27 height 14
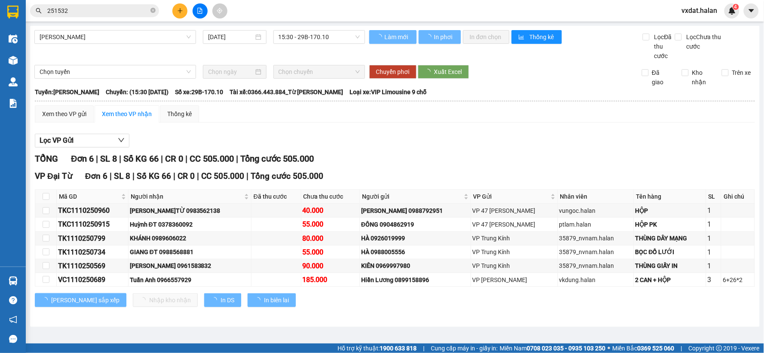
click at [402, 153] on div "TỔNG Đơn 6 | SL 8 | Số KG 66 | CR 0 | CC 505.000 | Tổng cước 505.000" at bounding box center [395, 158] width 721 height 13
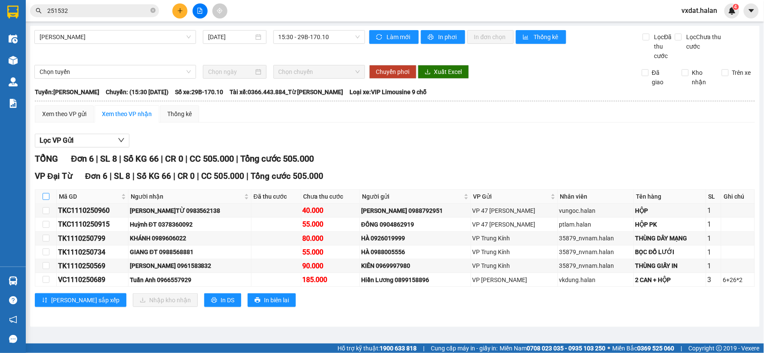
click at [43, 195] on input "checkbox" at bounding box center [46, 196] width 7 height 7
checkbox input "true"
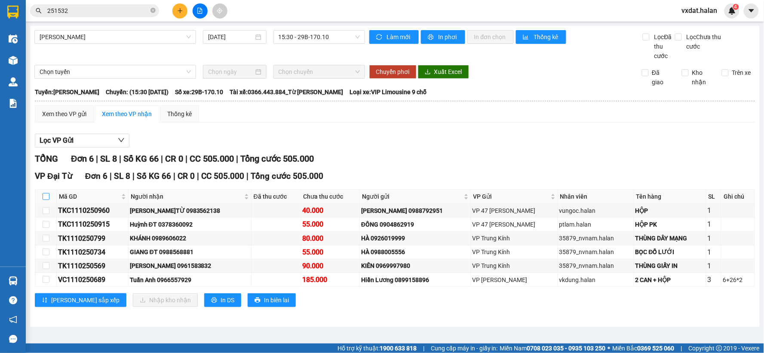
checkbox input "true"
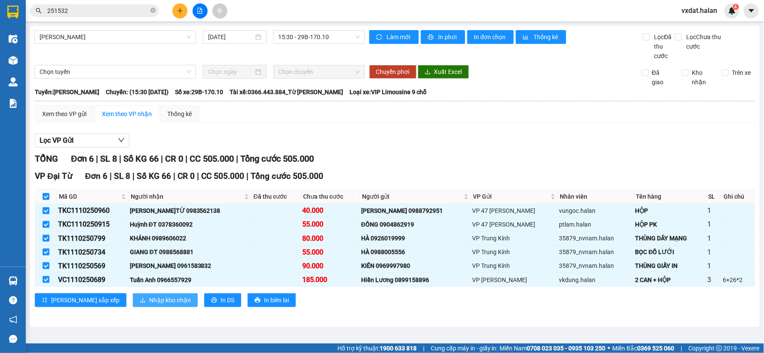
click at [149, 298] on span "Nhập kho nhận" at bounding box center [170, 300] width 42 height 9
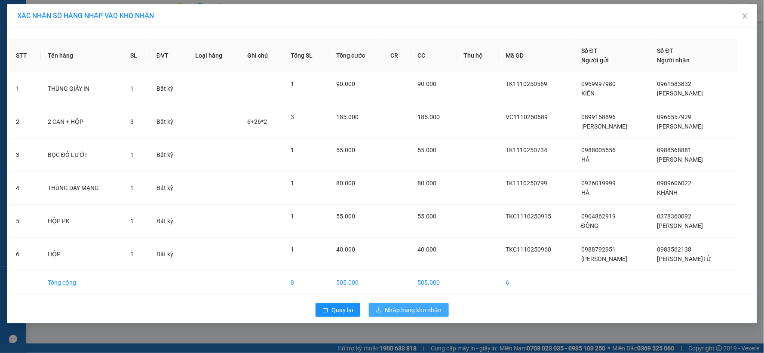
click at [428, 308] on span "Nhập hàng kho nhận" at bounding box center [413, 309] width 57 height 9
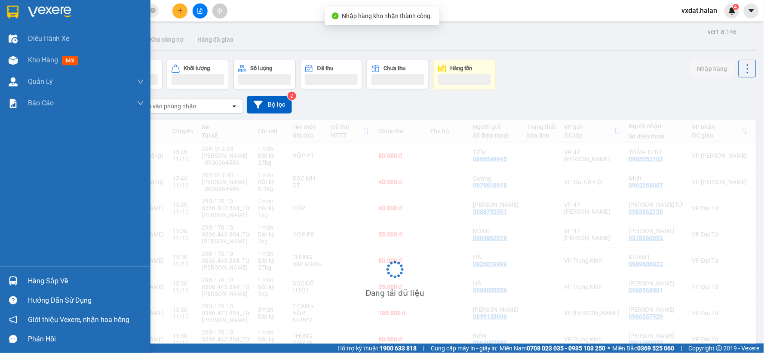
drag, startPoint x: 9, startPoint y: 268, endPoint x: 15, endPoint y: 278, distance: 11.7
click at [9, 268] on div "Hàng sắp về Hướng dẫn sử dụng Giới thiệu Vexere, nhận hoa hồng Phản hồi" at bounding box center [75, 308] width 151 height 82
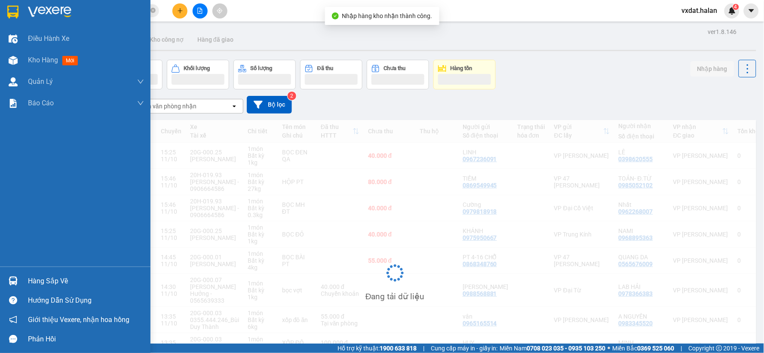
click at [15, 279] on img at bounding box center [13, 281] width 9 height 9
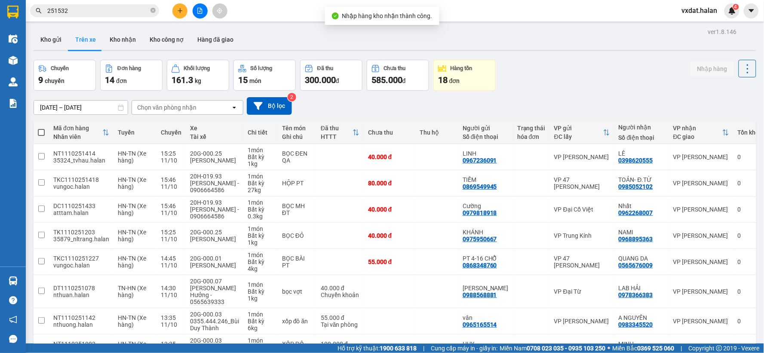
drag, startPoint x: 535, startPoint y: 75, endPoint x: 531, endPoint y: 67, distance: 8.5
click at [535, 72] on section "Kết quả tìm kiếm ( 231 ) Bộ lọc Mã ĐH Trạng thái Món hàng Thu hộ Tổng cước Chưa…" at bounding box center [382, 176] width 764 height 353
click at [115, 46] on button "Kho nhận" at bounding box center [123, 39] width 40 height 21
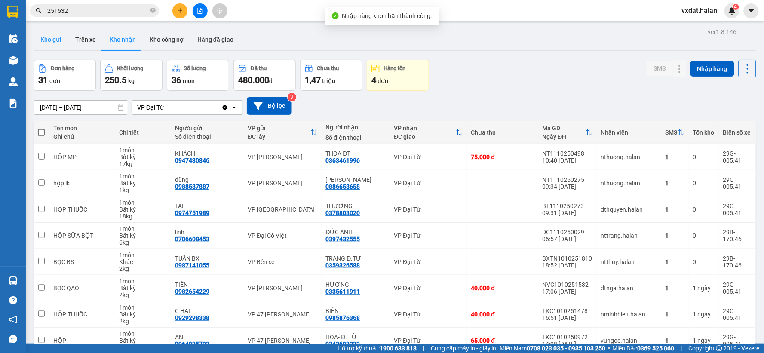
click at [52, 41] on button "Kho gửi" at bounding box center [51, 39] width 35 height 21
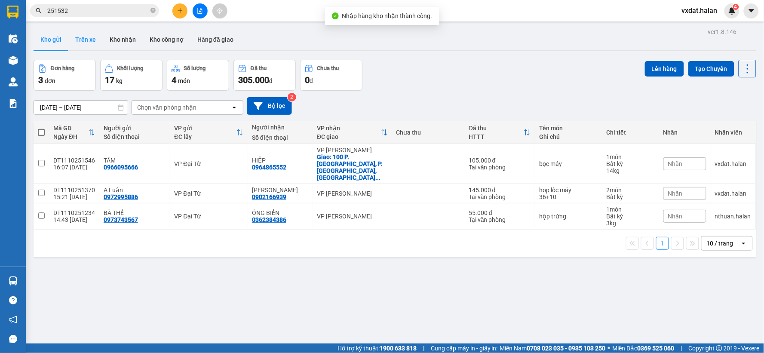
click at [89, 39] on button "Trên xe" at bounding box center [85, 39] width 34 height 21
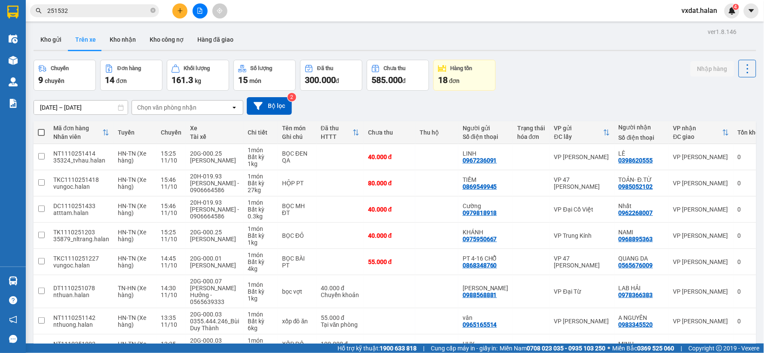
click at [569, 88] on div "Chuyến 9 chuyến Đơn hàng 14 đơn Khối lượng 161.3 kg Số lượng 15 món Đã thu 300.…" at bounding box center [395, 75] width 723 height 31
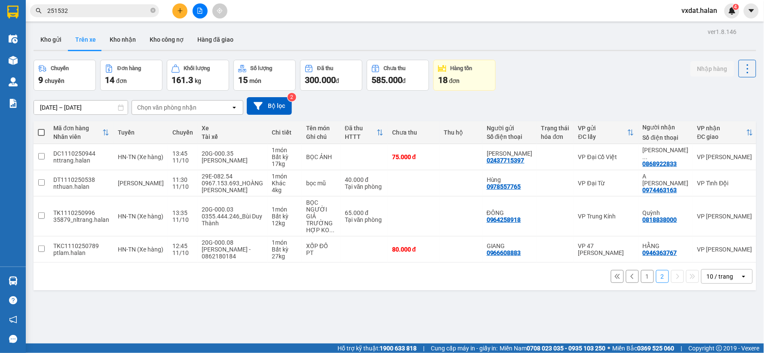
click at [231, 317] on div "ver 1.8.146 Kho gửi Trên xe Kho nhận Kho công nợ Hàng đã giao Chuyến 9 chuyến Đ…" at bounding box center [395, 202] width 730 height 353
click at [723, 209] on button at bounding box center [729, 216] width 12 height 15
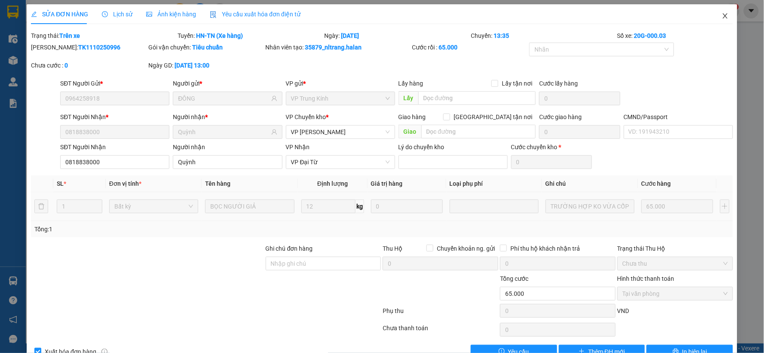
click at [722, 16] on icon "close" at bounding box center [725, 15] width 7 height 7
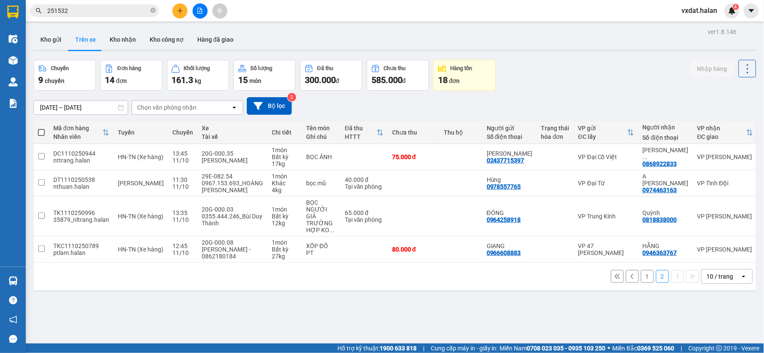
click at [641, 274] on button "1" at bounding box center [647, 276] width 13 height 13
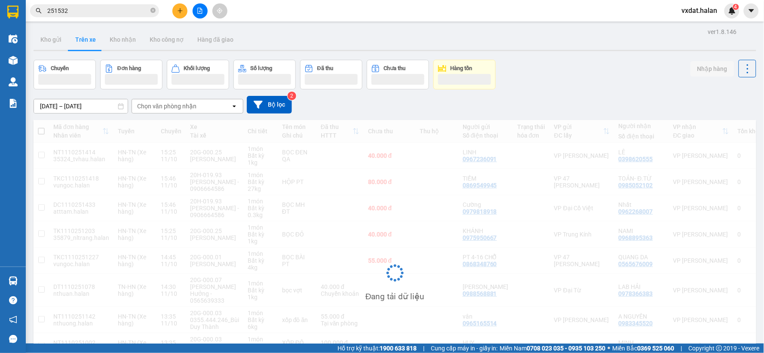
click at [505, 68] on div "Chuyến Đơn hàng Khối lượng Số lượng Đã thu Chưa thu Hàng tồn Nhập hàng" at bounding box center [395, 75] width 723 height 30
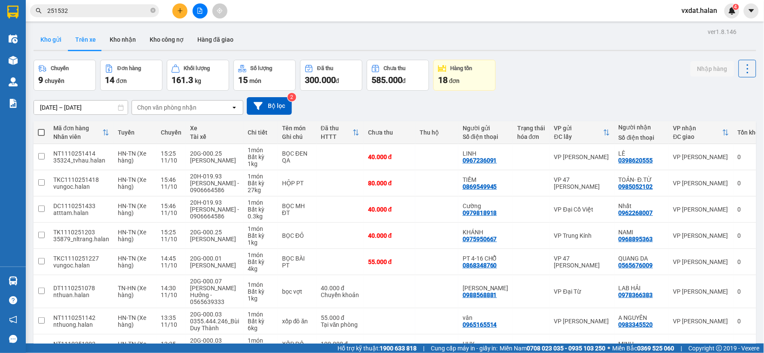
click at [59, 44] on button "Kho gửi" at bounding box center [51, 39] width 35 height 21
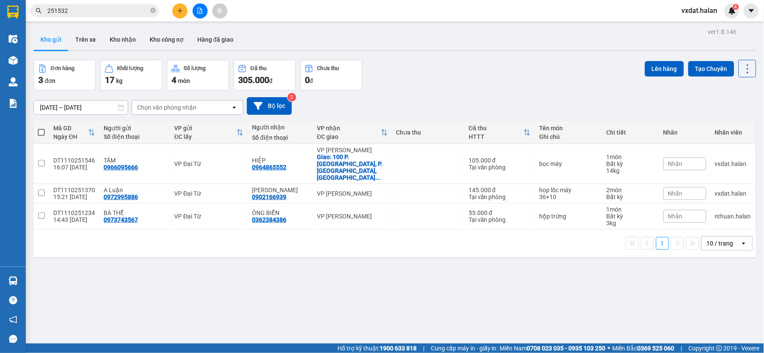
click at [41, 130] on span at bounding box center [41, 132] width 7 height 7
click at [41, 128] on input "checkbox" at bounding box center [41, 128] width 0 height 0
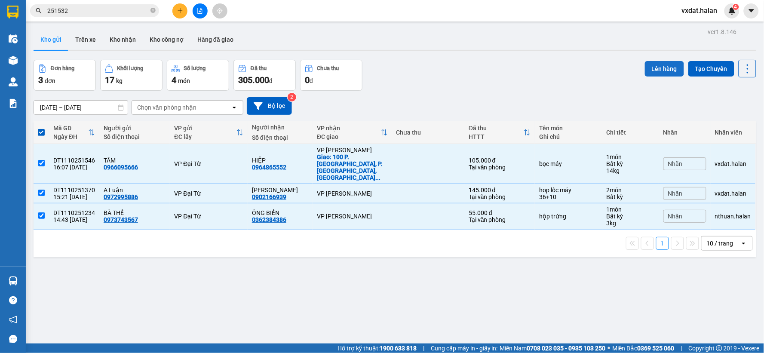
click at [659, 69] on button "Lên hàng" at bounding box center [664, 68] width 39 height 15
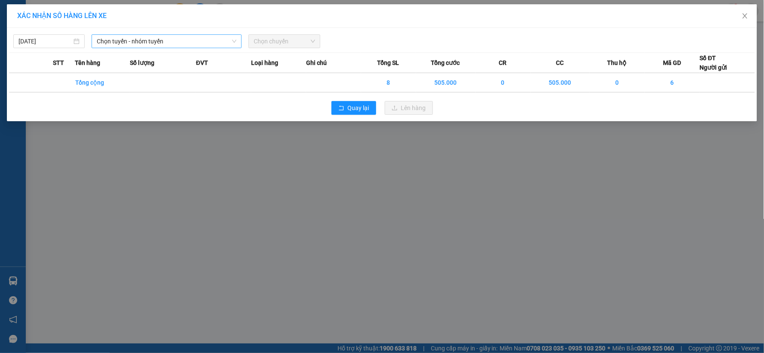
click at [157, 40] on span "Chọn tuyến - nhóm tuyến" at bounding box center [167, 41] width 140 height 13
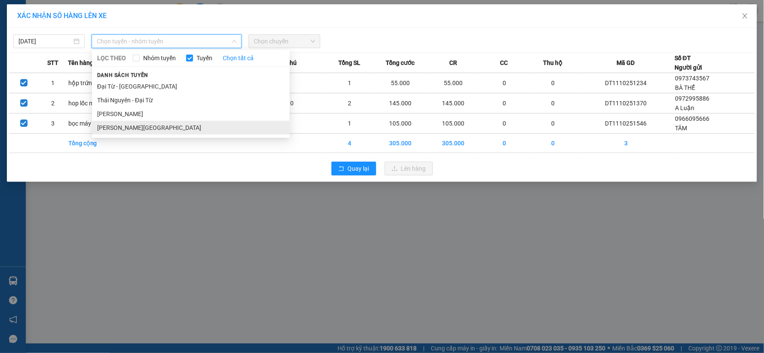
click at [151, 128] on li "[PERSON_NAME][GEOGRAPHIC_DATA]" at bounding box center [191, 128] width 198 height 14
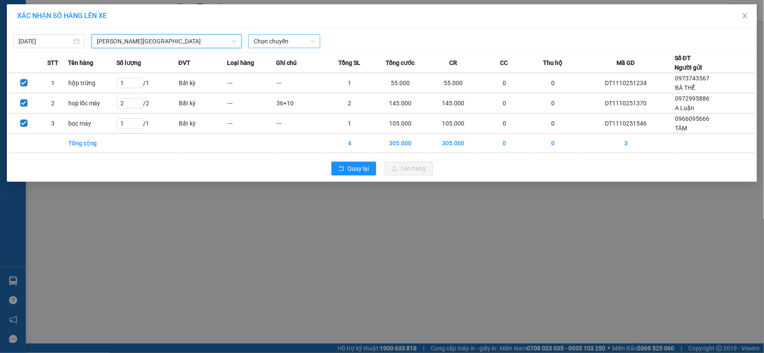
click at [304, 40] on span "Chọn chuyến" at bounding box center [284, 41] width 61 height 13
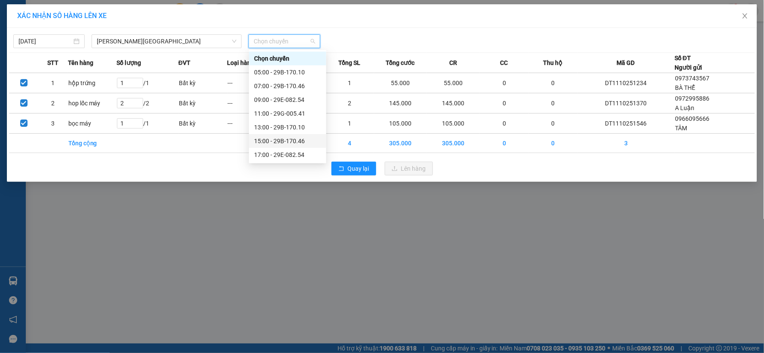
click at [287, 138] on div "15:00 - 29B-170.46" at bounding box center [287, 140] width 67 height 9
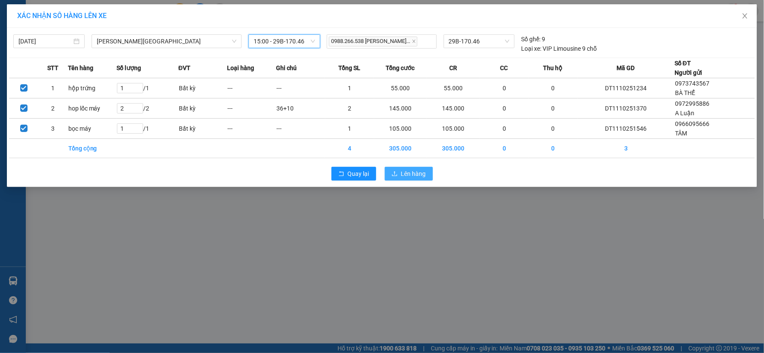
click at [421, 171] on span "Lên hàng" at bounding box center [413, 173] width 25 height 9
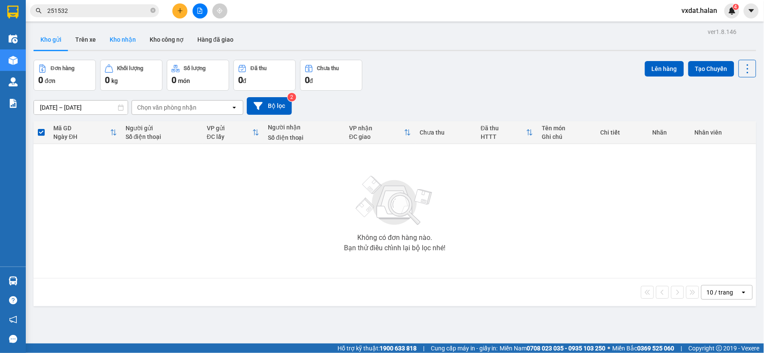
click at [118, 49] on button "Kho nhận" at bounding box center [123, 39] width 40 height 21
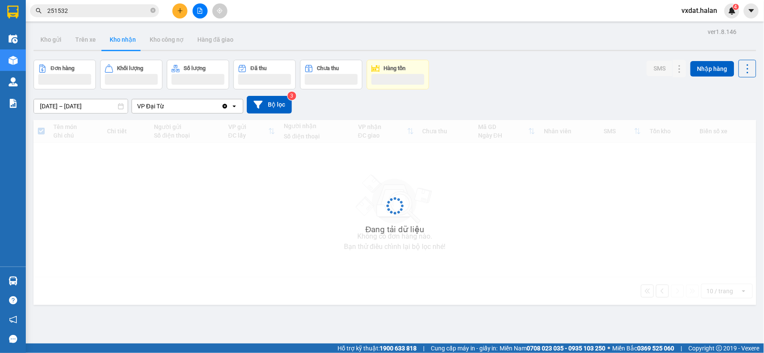
click at [531, 56] on div "ver 1.8.146 Kho gửi Trên xe Kho nhận Kho công nợ Hàng đã giao Đơn hàng Khối lượ…" at bounding box center [395, 202] width 730 height 353
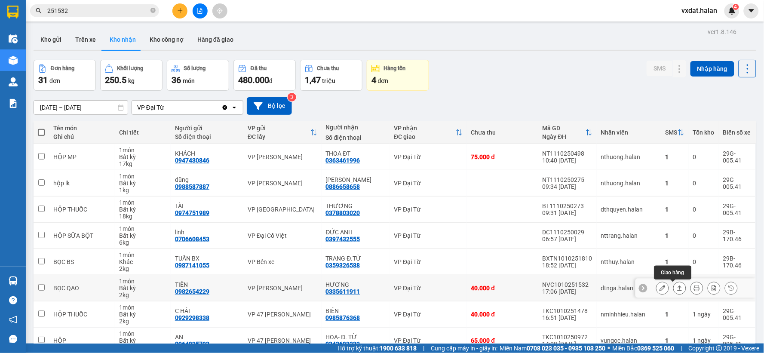
click at [676, 281] on button at bounding box center [680, 288] width 12 height 15
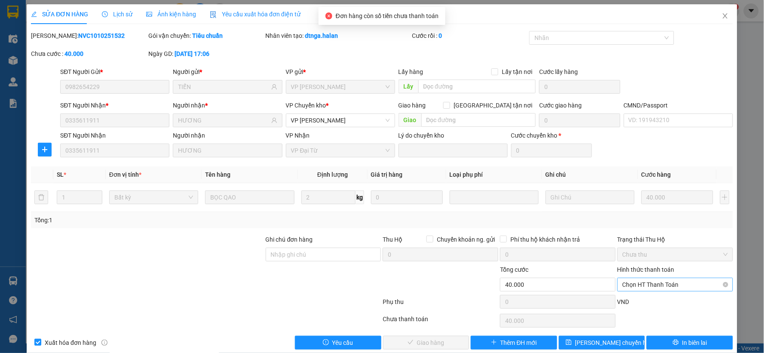
click at [652, 280] on span "Chọn HT Thanh Toán" at bounding box center [675, 284] width 105 height 13
click at [639, 213] on div "Tại văn phòng" at bounding box center [670, 212] width 104 height 9
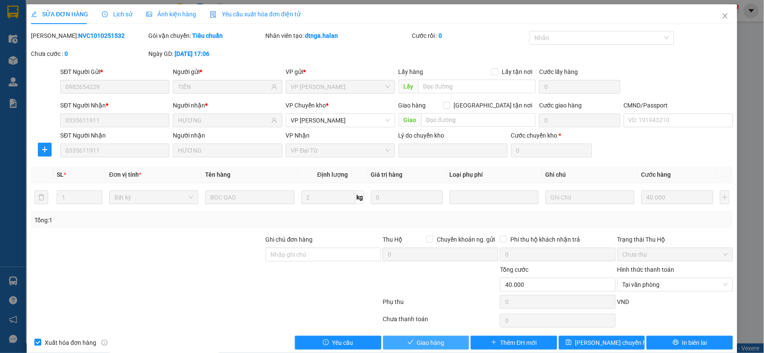
click at [421, 339] on span "Giao hàng" at bounding box center [431, 342] width 28 height 9
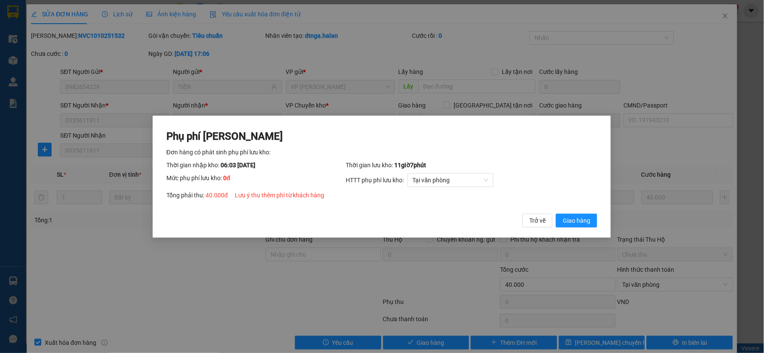
click button "Giao hàng" at bounding box center [577, 220] width 41 height 14
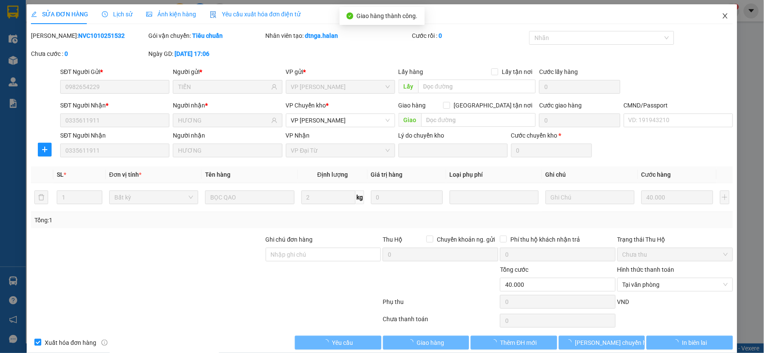
click at [721, 22] on span "Close" at bounding box center [726, 16] width 24 height 24
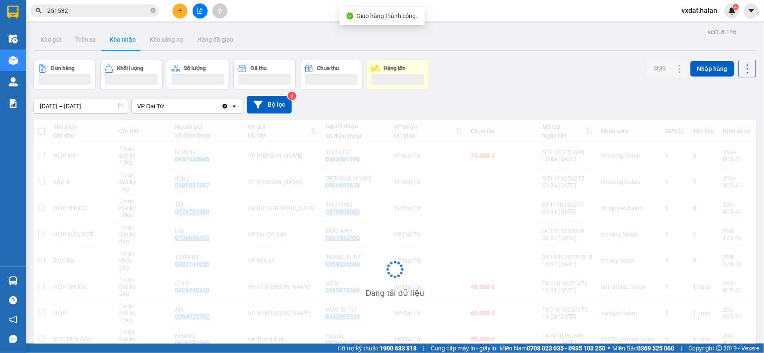
click at [521, 92] on div "[DATE] – [DATE] Press the down arrow key to interact with the calendar and sele…" at bounding box center [395, 104] width 723 height 31
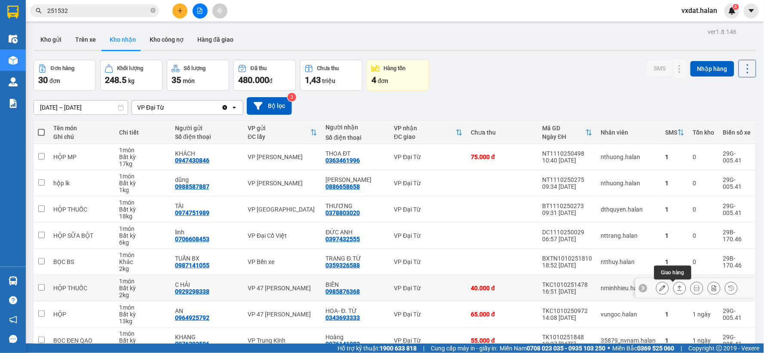
click at [677, 285] on icon at bounding box center [680, 288] width 6 height 6
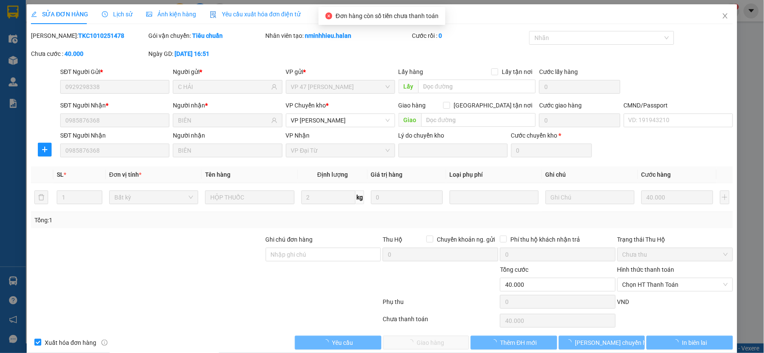
type input "0929298338"
type input "C HẢI"
type input "0985876368"
type input "BIÊN"
type input "0"
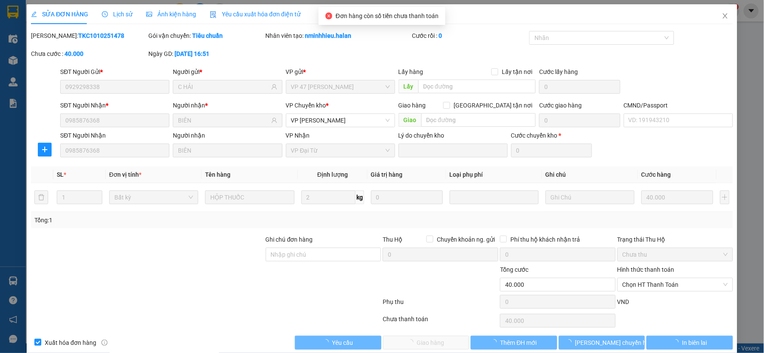
type input "40.000"
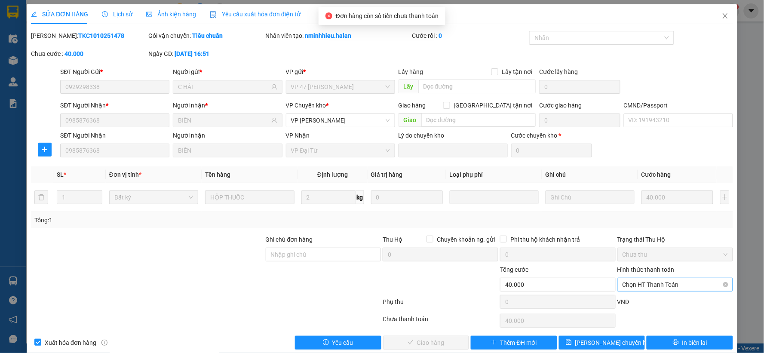
click at [636, 290] on span "Chọn HT Thanh Toán" at bounding box center [675, 284] width 105 height 13
click at [641, 213] on div "Tại văn phòng" at bounding box center [670, 212] width 104 height 9
type input "0"
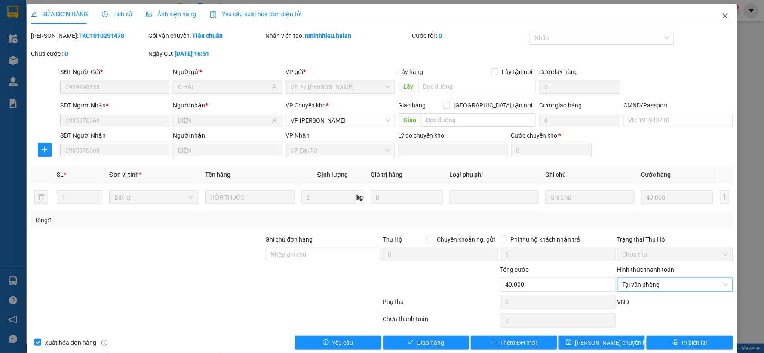
click at [714, 14] on span "Close" at bounding box center [726, 16] width 24 height 24
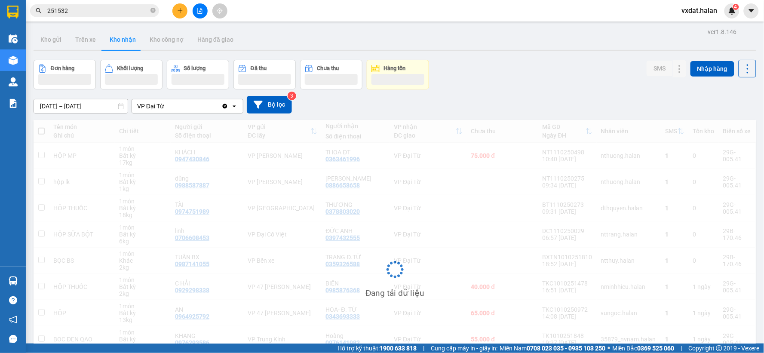
click at [535, 96] on div "[DATE] – [DATE] Press the down arrow key to interact with the calendar and sele…" at bounding box center [395, 105] width 723 height 18
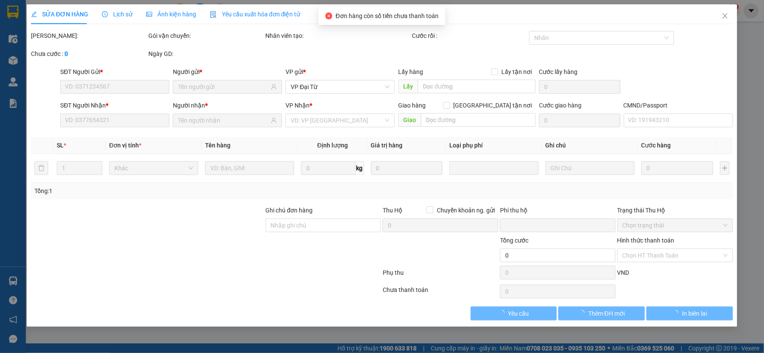
type input "0799891111"
type input "QUÝ"
type input "0986570438"
type input "Thực ĐT"
type input "0"
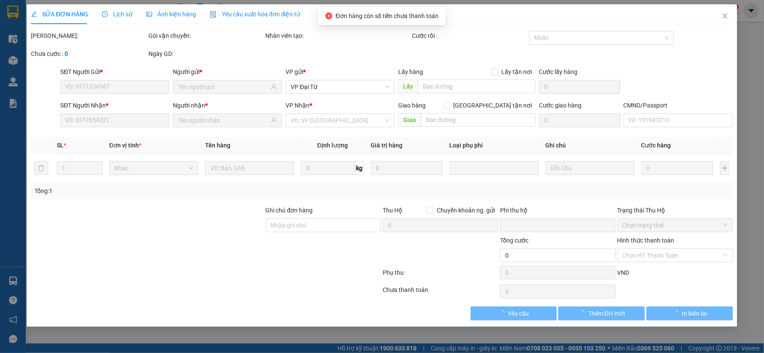
type input "70.000"
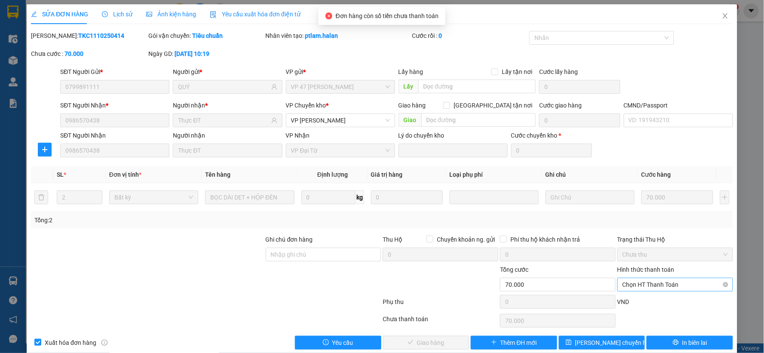
click at [640, 279] on span "Chọn HT Thanh Toán" at bounding box center [675, 284] width 105 height 13
click at [630, 213] on div "Tại văn phòng" at bounding box center [670, 212] width 104 height 9
click at [447, 342] on button "Giao hàng" at bounding box center [426, 343] width 86 height 14
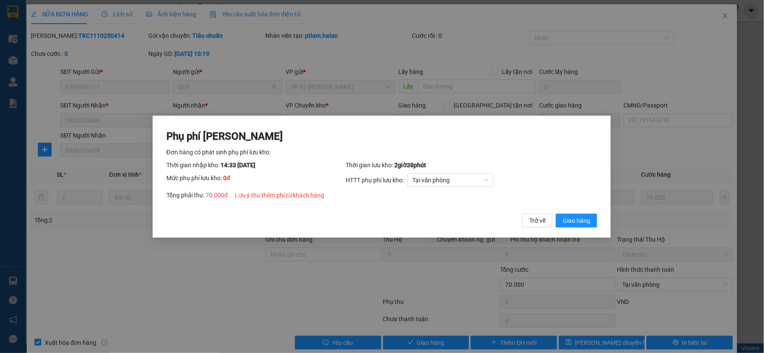
click button "Giao hàng" at bounding box center [577, 220] width 41 height 14
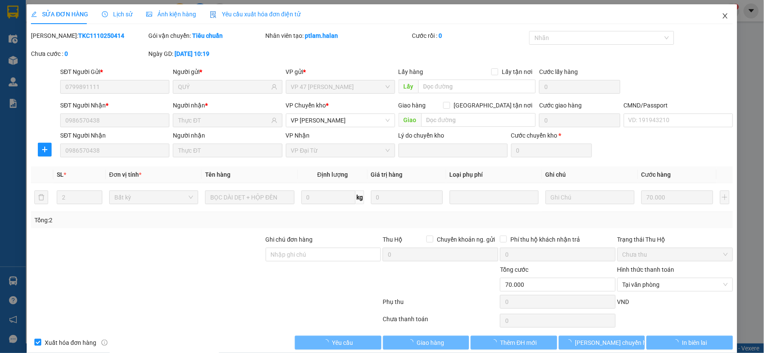
click at [715, 12] on span "Close" at bounding box center [726, 16] width 24 height 24
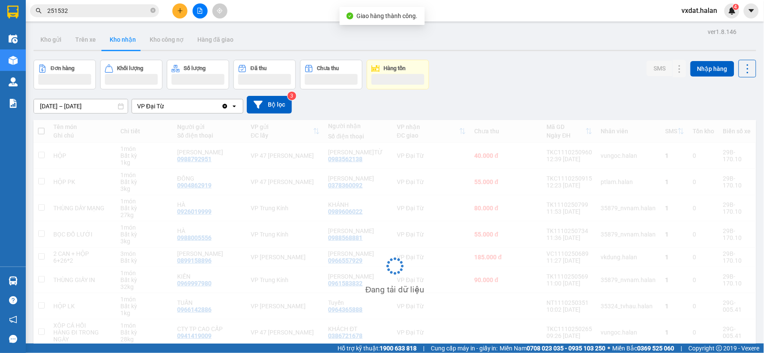
click at [536, 80] on div "Đơn hàng Khối lượng Số lượng Đã thu Chưa thu Hàng tồn SMS Nhập hàng" at bounding box center [395, 75] width 723 height 30
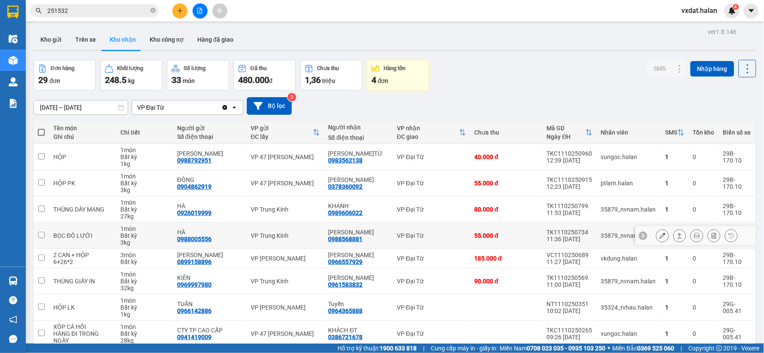
click at [677, 233] on icon at bounding box center [680, 236] width 6 height 6
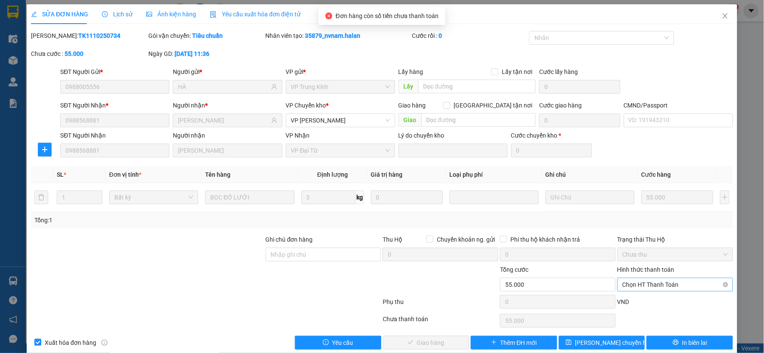
click at [634, 282] on span "Chọn HT Thanh Toán" at bounding box center [675, 284] width 105 height 13
click at [624, 216] on div "Tại văn phòng" at bounding box center [670, 212] width 104 height 9
click at [433, 343] on span "Giao hàng" at bounding box center [431, 342] width 28 height 9
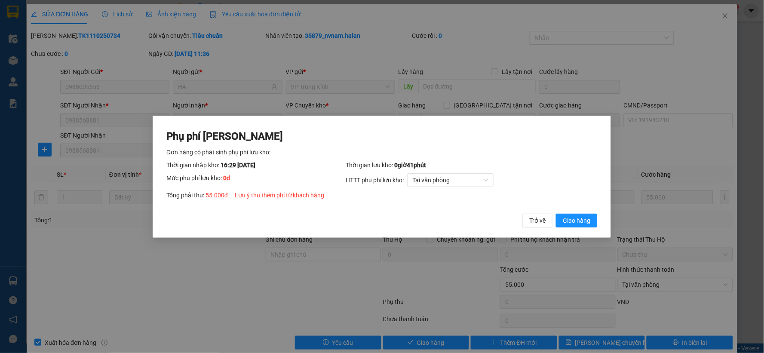
click button "Giao hàng" at bounding box center [577, 220] width 41 height 14
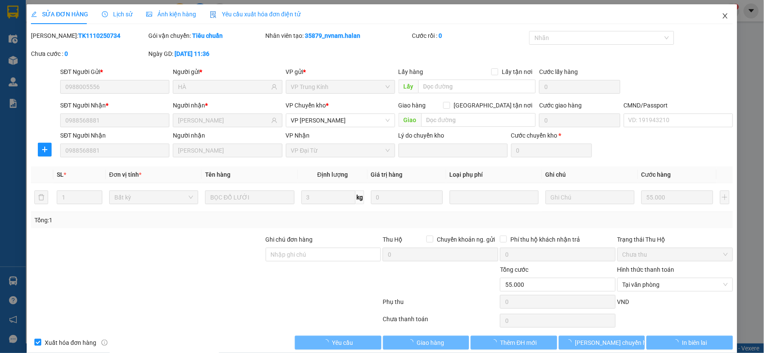
click at [722, 16] on icon "close" at bounding box center [725, 15] width 7 height 7
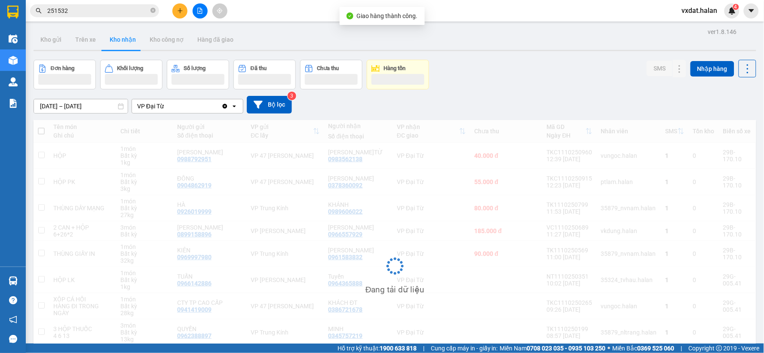
click at [510, 79] on div "Đơn hàng Khối lượng Số lượng Đã thu Chưa thu Hàng tồn SMS Nhập hàng" at bounding box center [395, 75] width 723 height 30
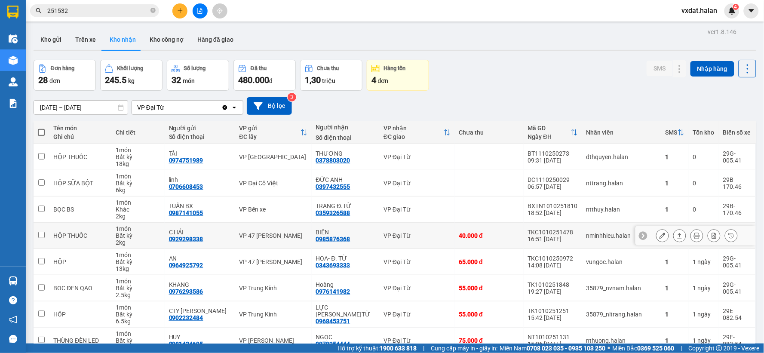
click at [674, 228] on button at bounding box center [680, 235] width 12 height 15
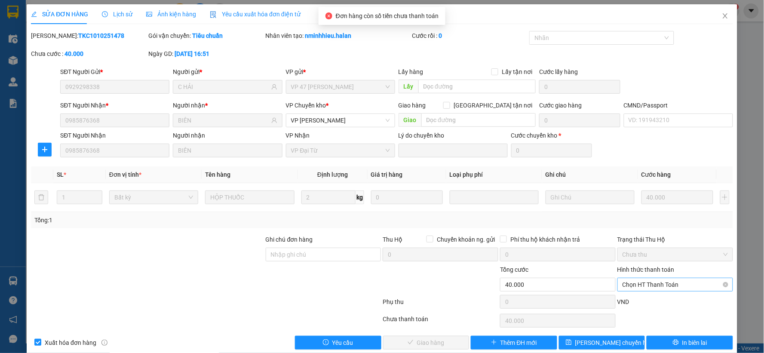
click at [647, 281] on span "Chọn HT Thanh Toán" at bounding box center [675, 284] width 105 height 13
click at [629, 212] on div "Tại văn phòng" at bounding box center [670, 212] width 104 height 9
click at [439, 338] on span "Giao hàng" at bounding box center [431, 342] width 28 height 9
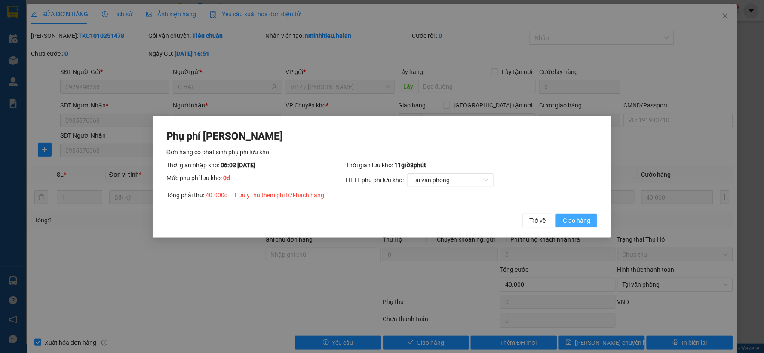
click button "Giao hàng" at bounding box center [577, 220] width 41 height 14
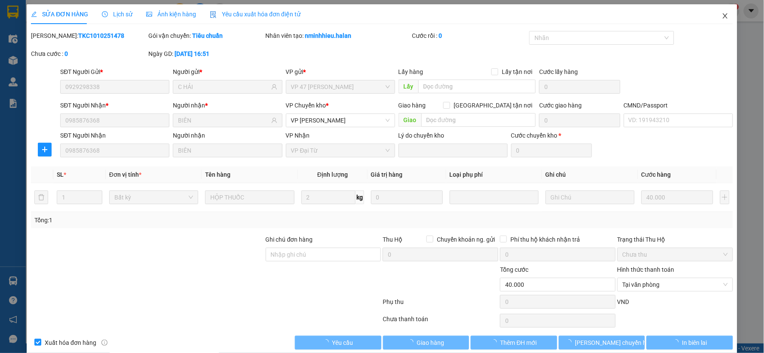
click at [722, 18] on icon "close" at bounding box center [725, 15] width 7 height 7
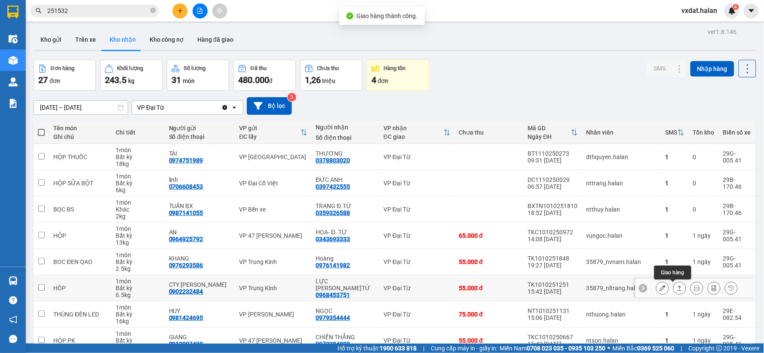
click at [677, 290] on icon at bounding box center [680, 288] width 6 height 6
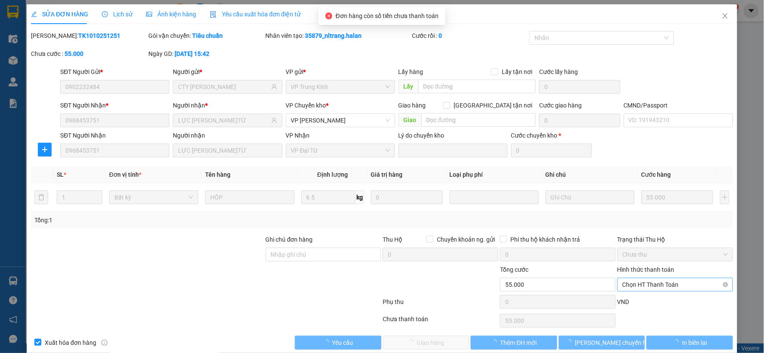
click at [659, 289] on span "Chọn HT Thanh Toán" at bounding box center [675, 284] width 105 height 13
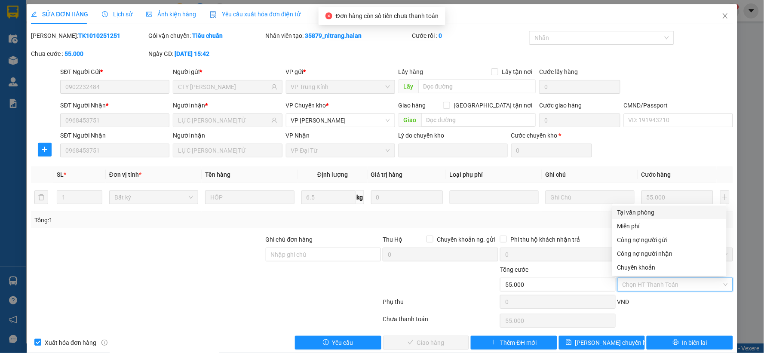
click at [626, 213] on div "Tại văn phòng" at bounding box center [670, 212] width 104 height 9
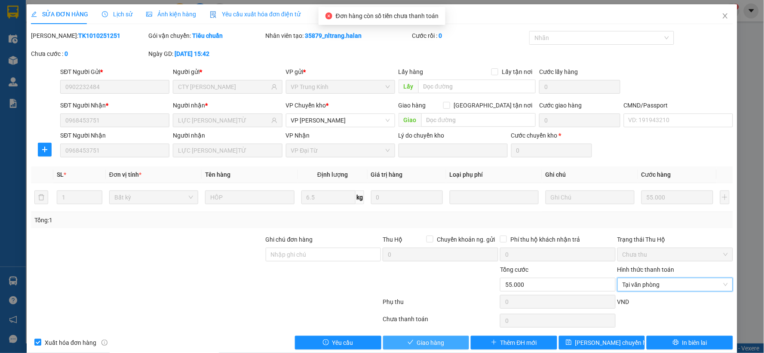
click at [399, 347] on button "Giao hàng" at bounding box center [426, 343] width 86 height 14
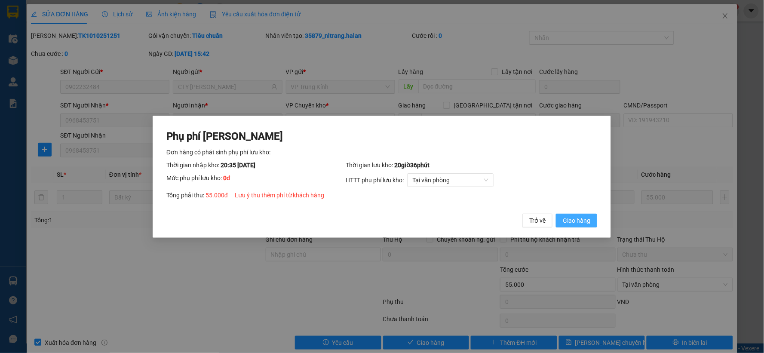
click button "Giao hàng" at bounding box center [577, 220] width 41 height 14
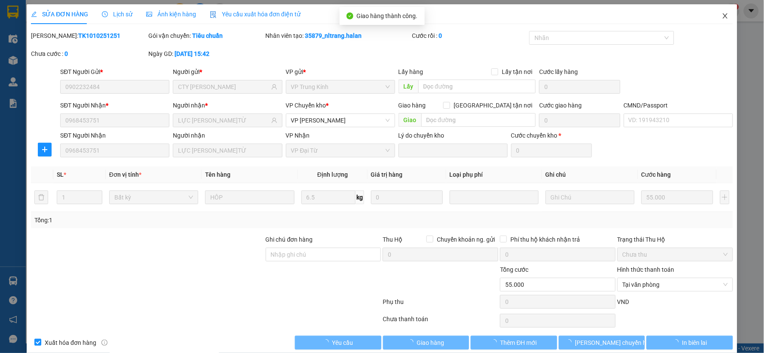
click at [722, 16] on icon "close" at bounding box center [725, 15] width 7 height 7
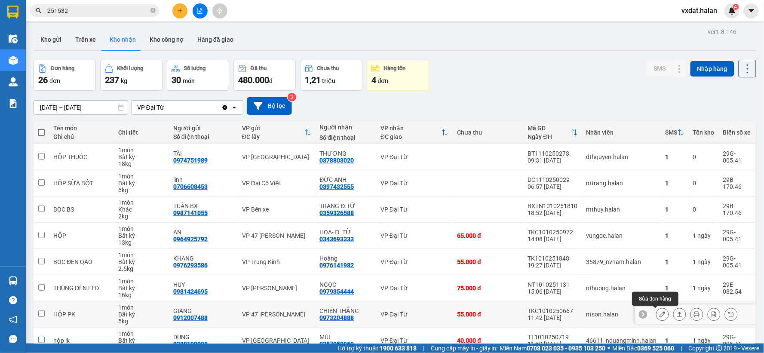
click at [677, 311] on icon at bounding box center [680, 314] width 6 height 6
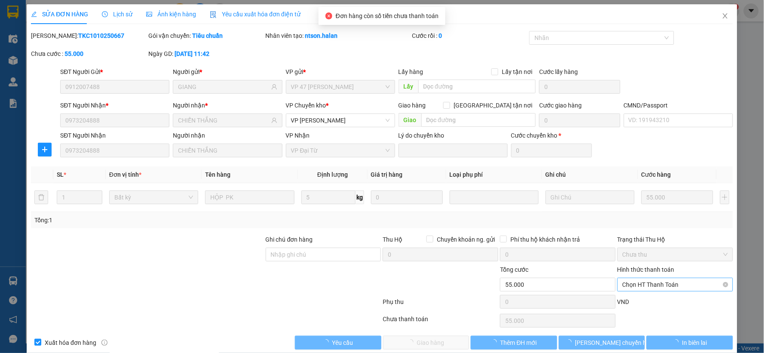
click at [674, 289] on span "Chọn HT Thanh Toán" at bounding box center [675, 284] width 105 height 13
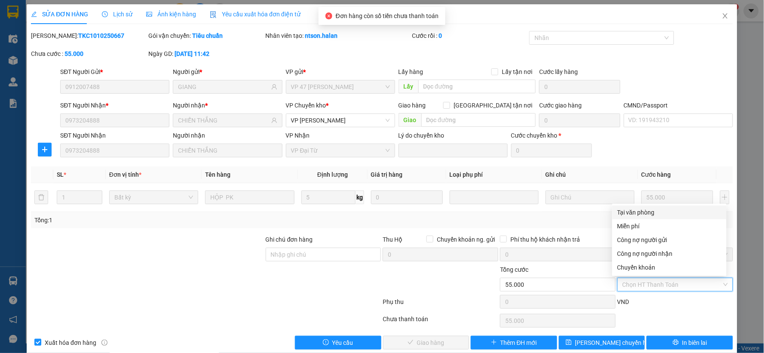
click at [633, 212] on div "Tại văn phòng" at bounding box center [670, 212] width 104 height 9
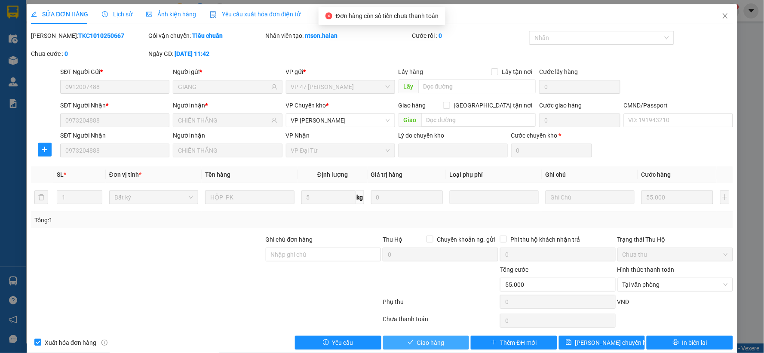
click at [447, 346] on button "Giao hàng" at bounding box center [426, 343] width 86 height 14
click button "Giao hàng" at bounding box center [577, 220] width 41 height 14
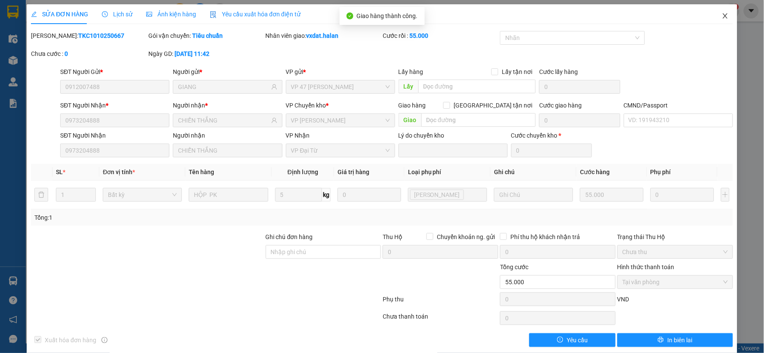
click at [722, 13] on icon "close" at bounding box center [725, 15] width 7 height 7
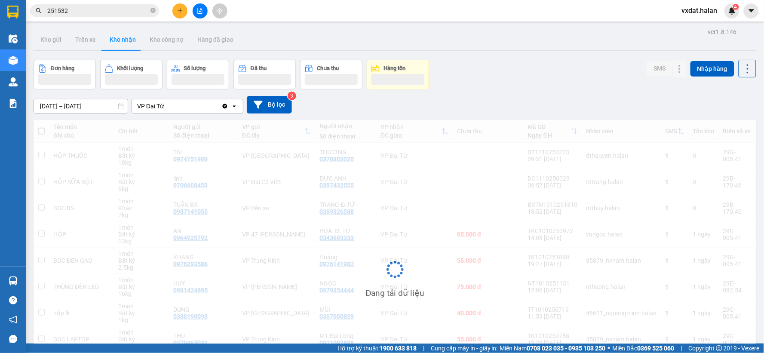
click at [519, 71] on div "Đơn hàng Khối lượng Số lượng Đã thu Chưa thu Hàng tồn SMS Nhập hàng" at bounding box center [395, 75] width 723 height 30
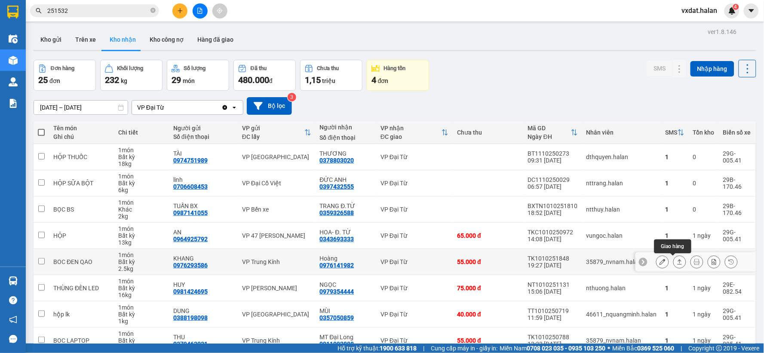
click at [677, 262] on icon at bounding box center [680, 262] width 6 height 6
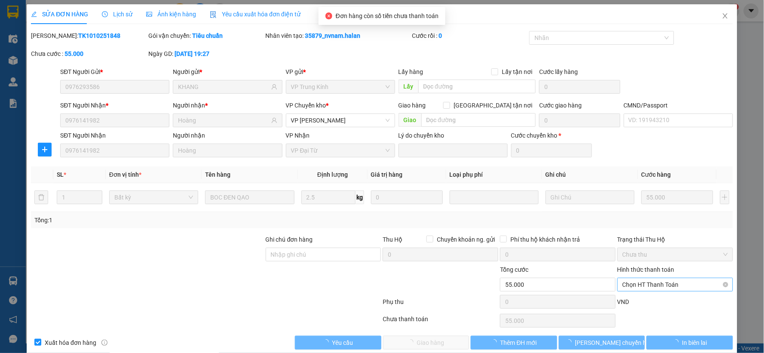
click at [663, 289] on span "Chọn HT Thanh Toán" at bounding box center [675, 284] width 105 height 13
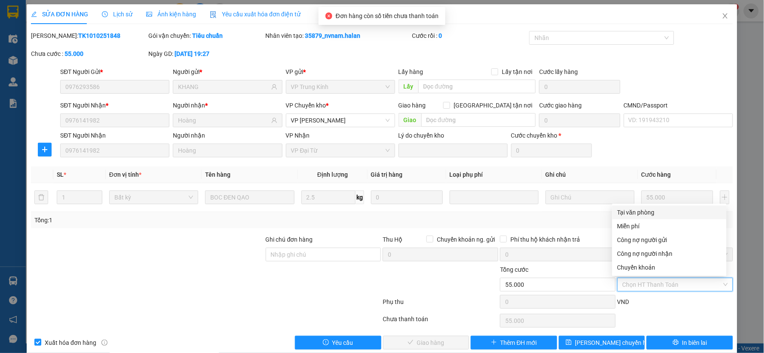
click at [627, 206] on div "Tại văn phòng" at bounding box center [670, 213] width 114 height 14
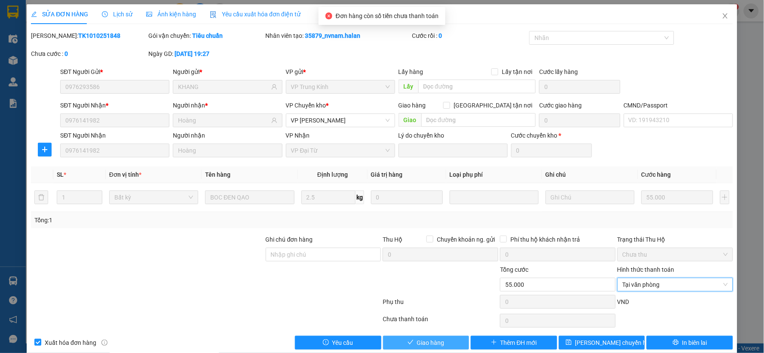
click at [442, 347] on button "Giao hàng" at bounding box center [426, 343] width 86 height 14
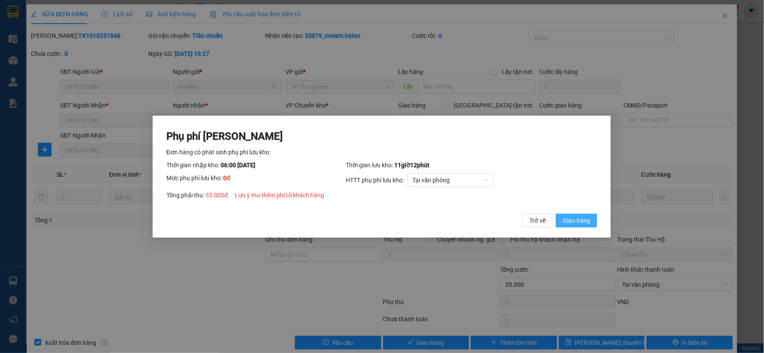
click button "Giao hàng" at bounding box center [577, 220] width 41 height 14
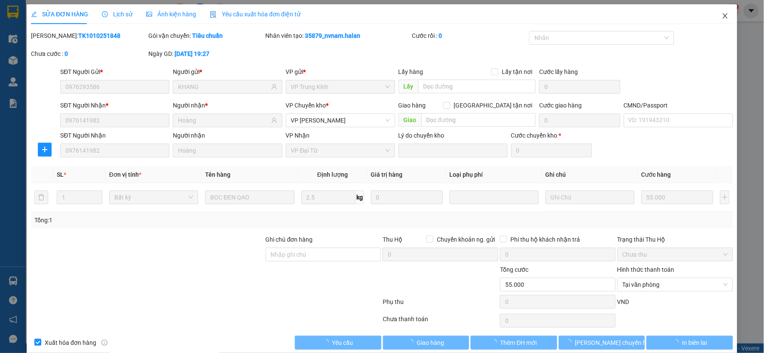
click at [722, 19] on icon "close" at bounding box center [725, 15] width 7 height 7
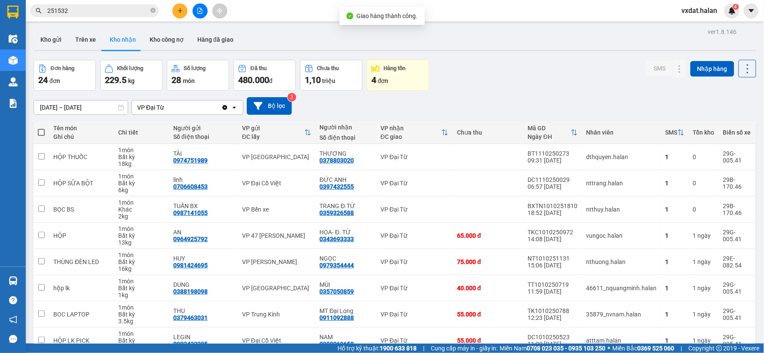
click at [564, 77] on div "Đơn hàng 24 đơn Khối lượng 229.5 kg Số lượng 28 món Đã thu 480.000 đ Chưa thu 1…" at bounding box center [395, 75] width 723 height 31
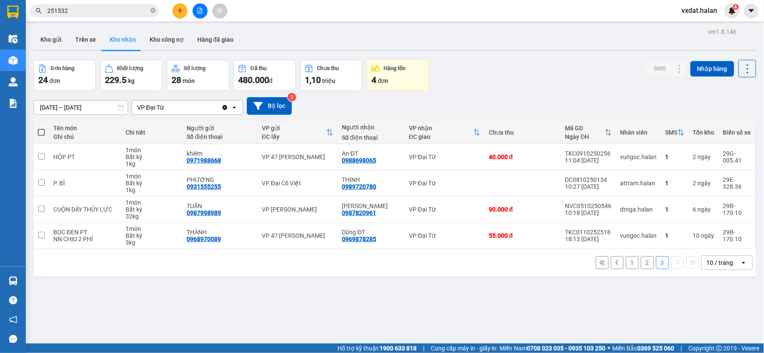
click at [436, 272] on div "ver 1.8.146 Kho gửi Trên xe Kho nhận Kho công nợ Hàng đã giao Đơn hàng 24 đơn K…" at bounding box center [395, 202] width 730 height 353
click at [506, 91] on div "[DATE] – [DATE] Press the down arrow key to interact with the calendar and sele…" at bounding box center [395, 106] width 723 height 31
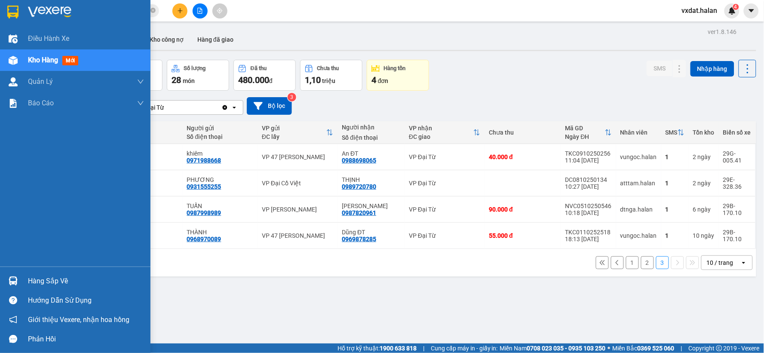
click at [6, 284] on div at bounding box center [13, 281] width 15 height 15
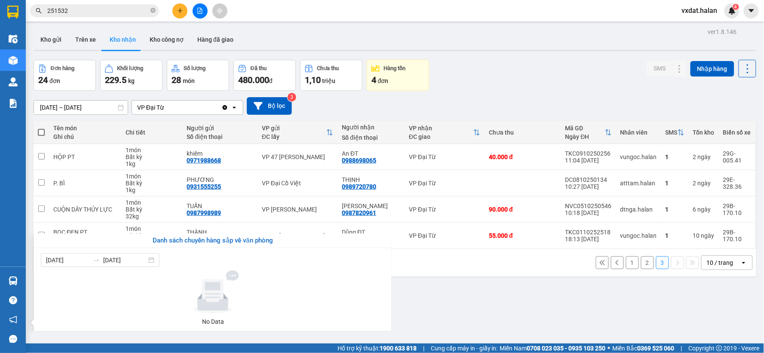
click at [451, 260] on section "Kết quả tìm kiếm ( 231 ) Bộ lọc Mã ĐH Trạng thái Món hàng Thu hộ Tổng cước Chưa…" at bounding box center [382, 176] width 764 height 353
